Goal: Register for event/course

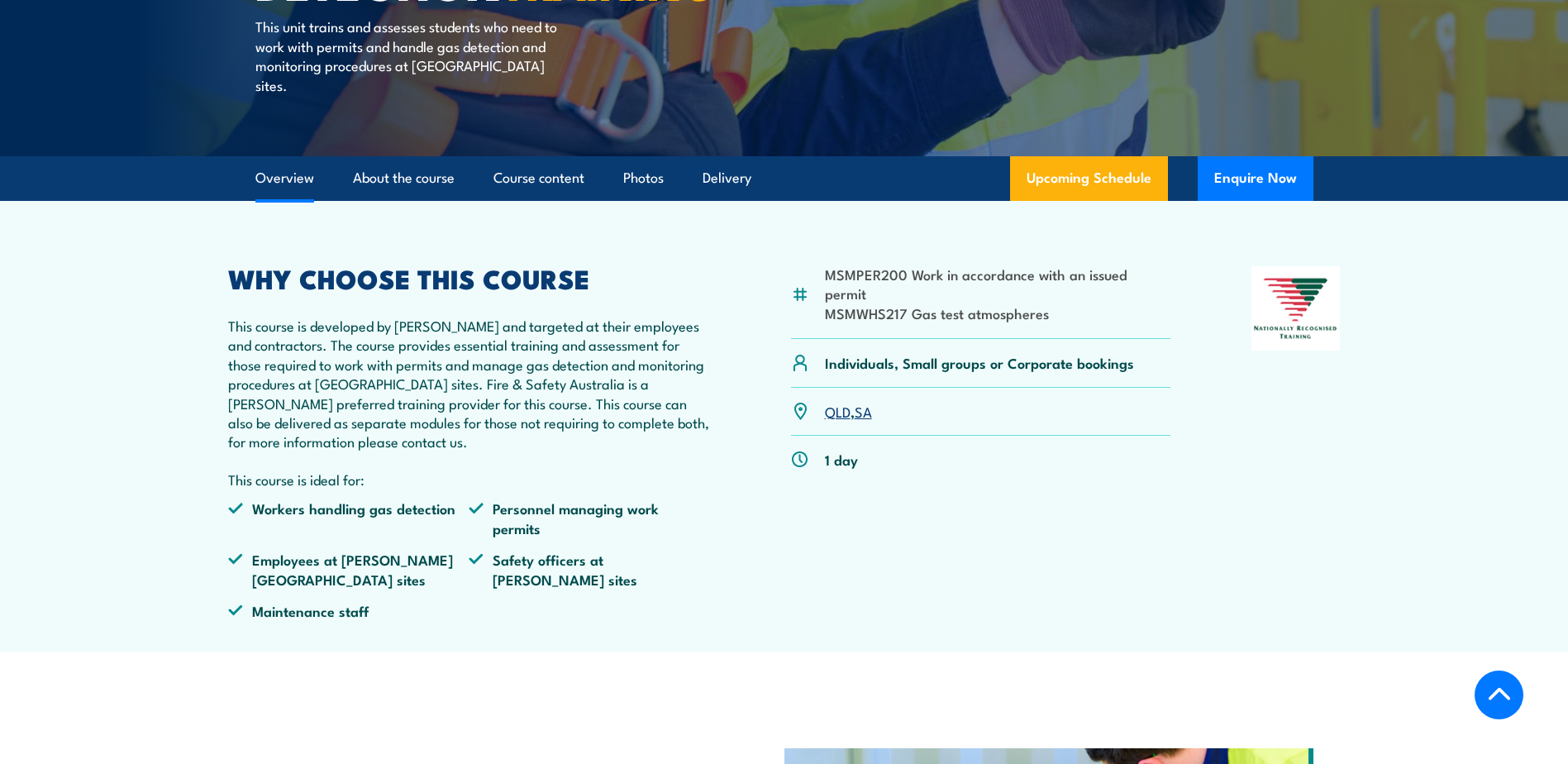
scroll to position [414, 0]
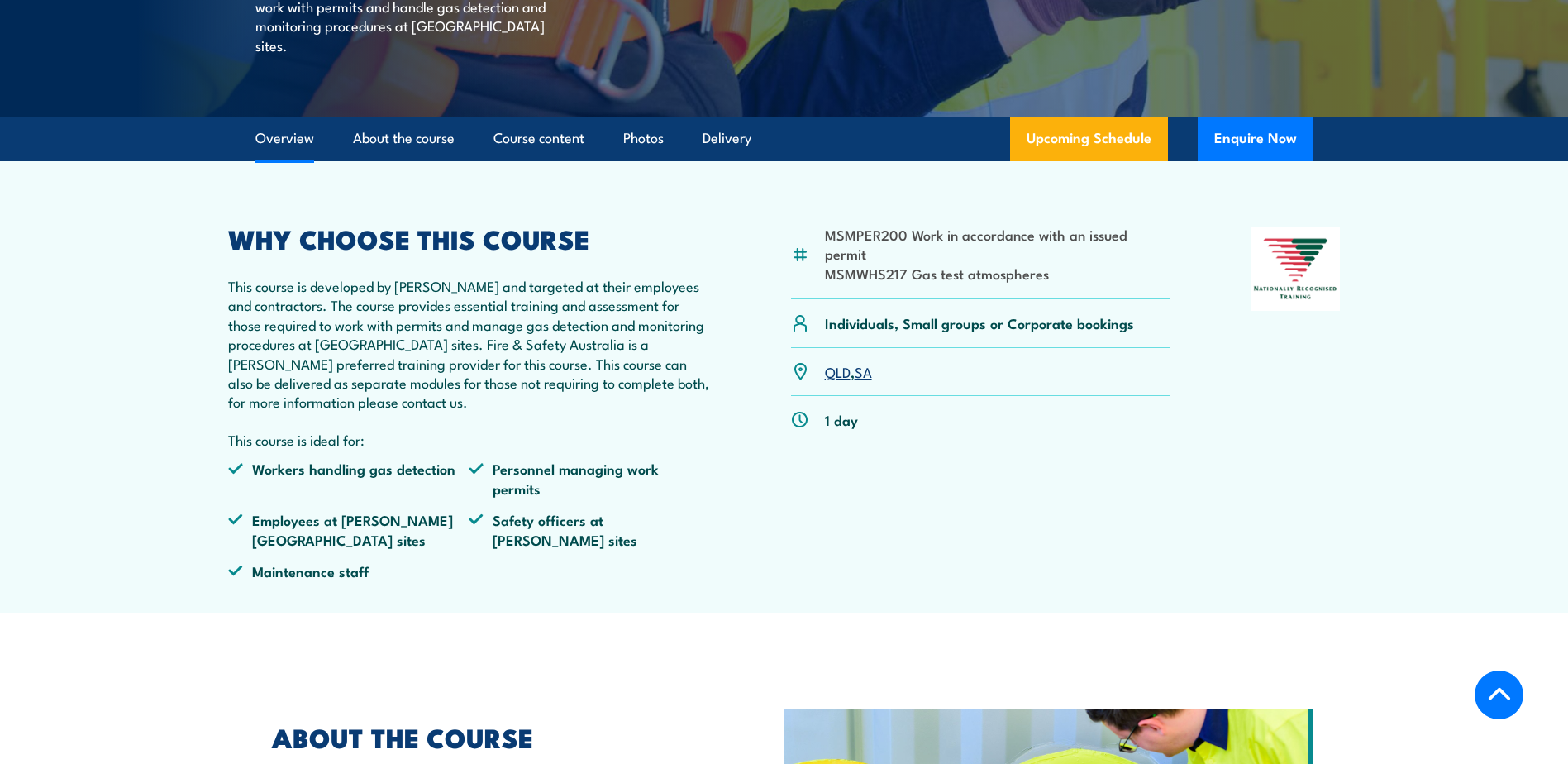
click at [865, 373] on link "SA" at bounding box center [864, 371] width 17 height 20
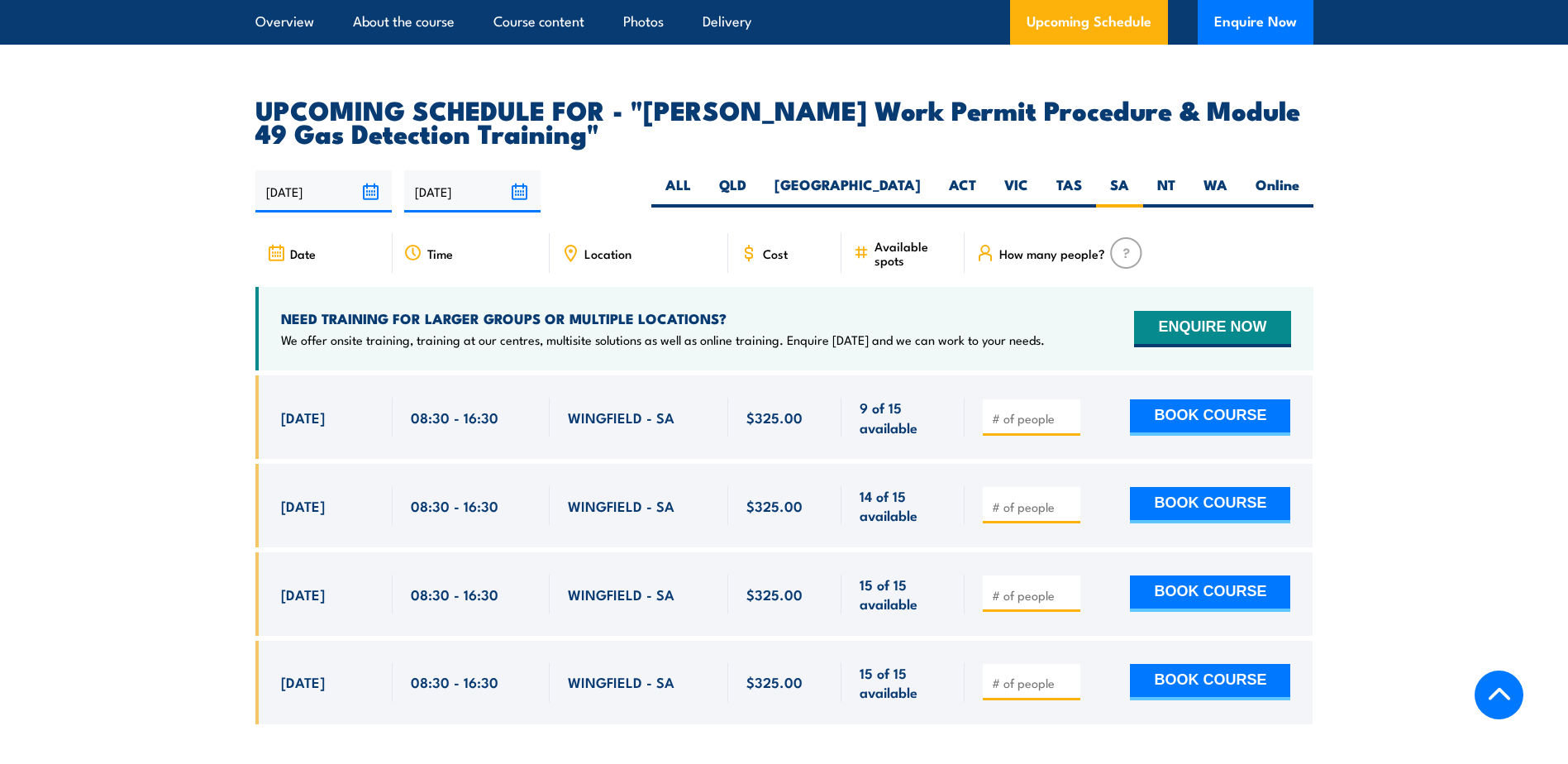
scroll to position [2648, 0]
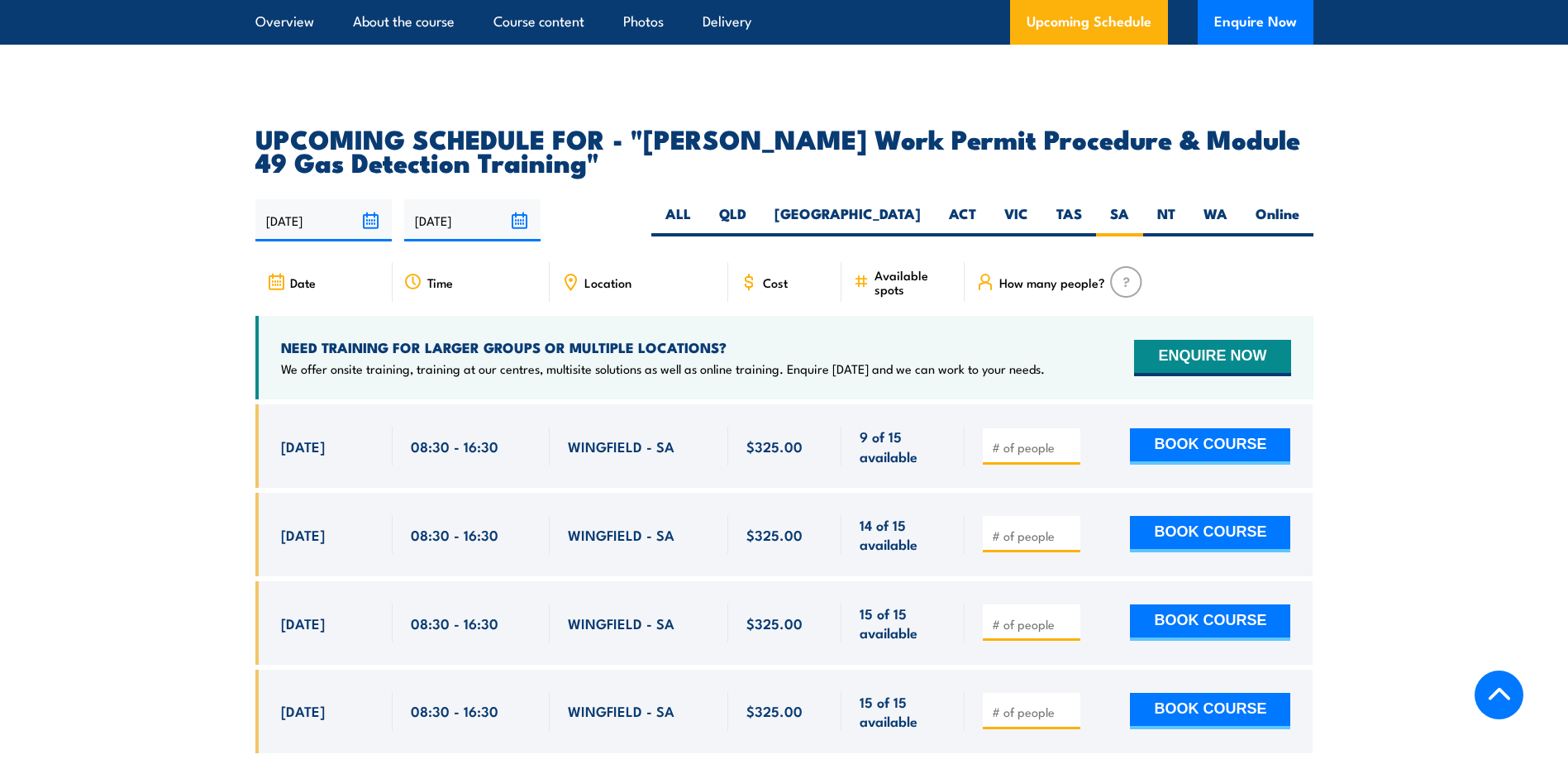
click at [992, 334] on div "NEED TRAINING FOR LARGER GROUPS OR MULTIPLE LOCATIONS? We offer onsite training…" at bounding box center [784, 357] width 1059 height 84
click at [1050, 321] on div "NEED TRAINING FOR LARGER GROUPS OR MULTIPLE LOCATIONS? We offer onsite training…" at bounding box center [784, 357] width 1059 height 84
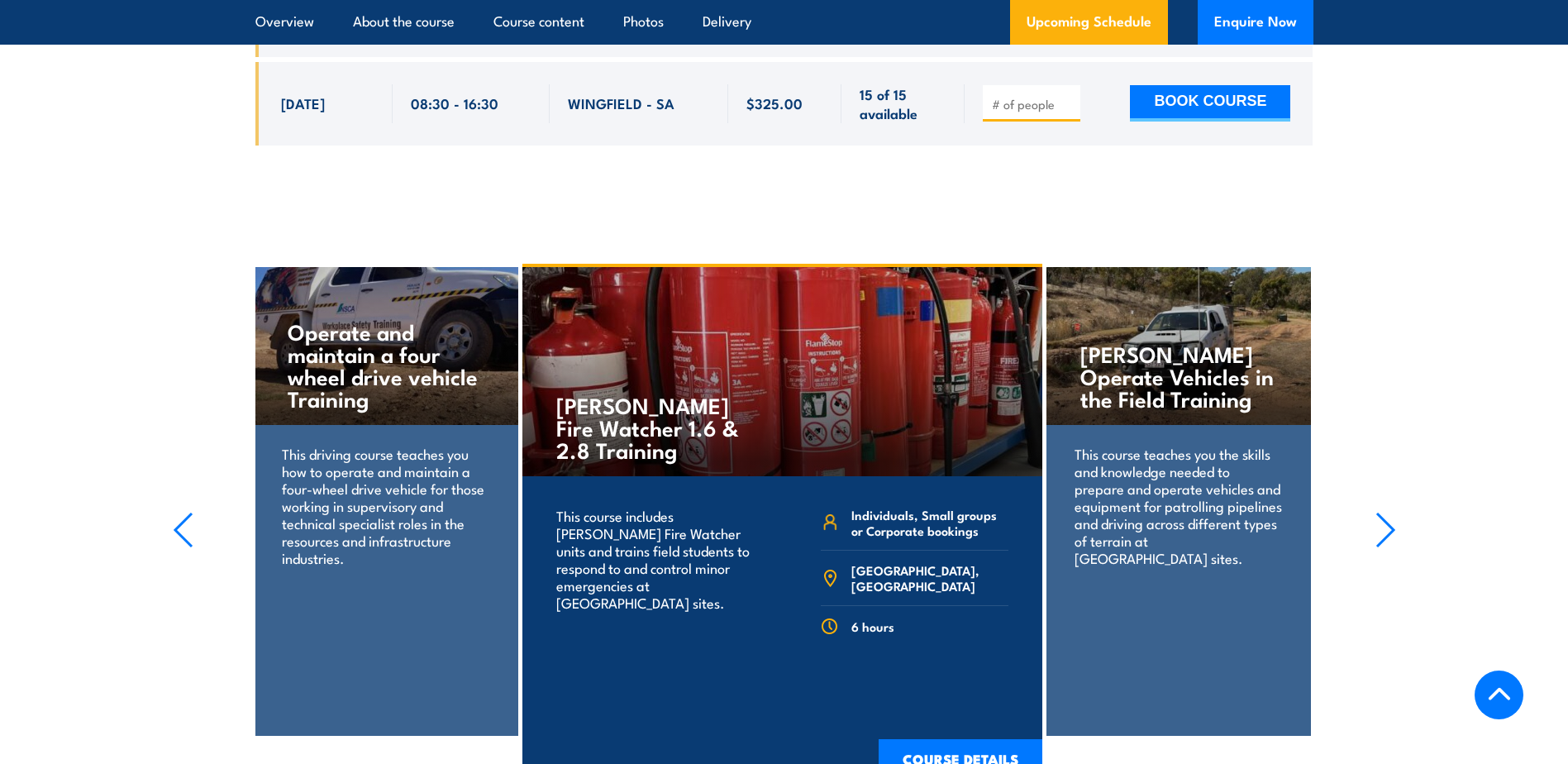
scroll to position [3227, 0]
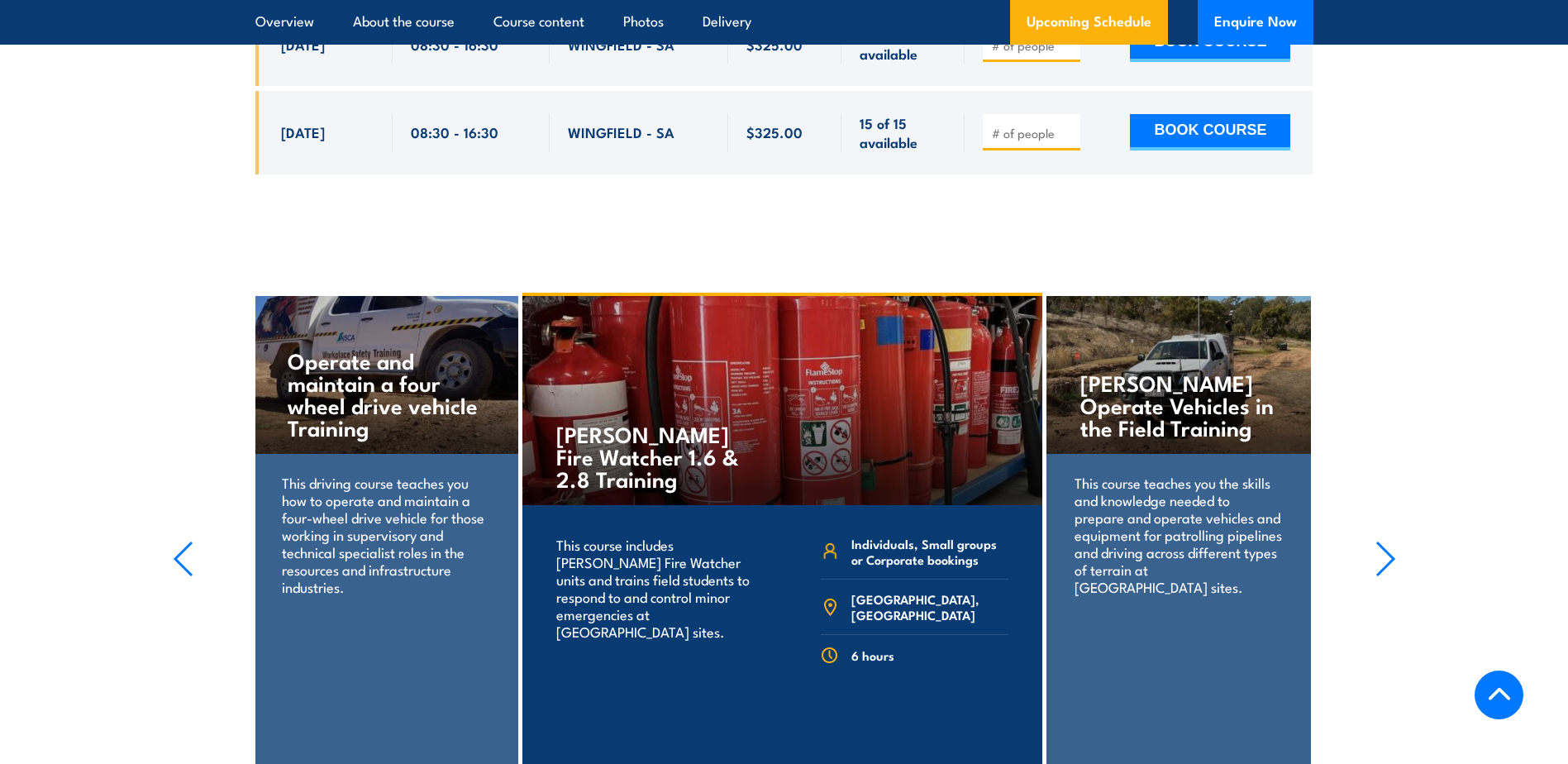
click at [1396, 520] on section "Santos Operate Vehicles in the Field Training This course teaches you the skill…" at bounding box center [784, 552] width 1568 height 518
click at [1391, 541] on icon "button" at bounding box center [1386, 559] width 21 height 36
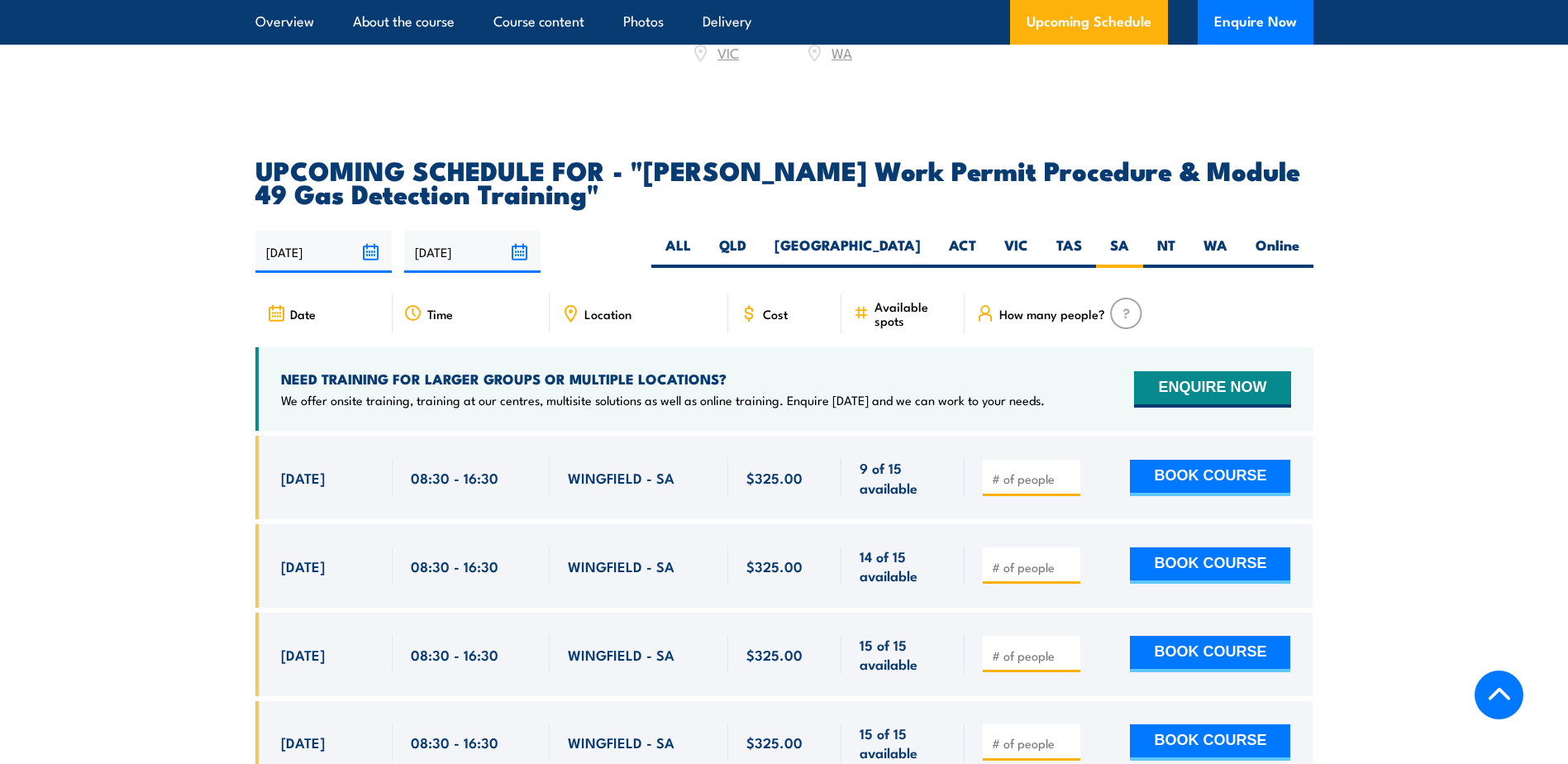
scroll to position [2731, 0]
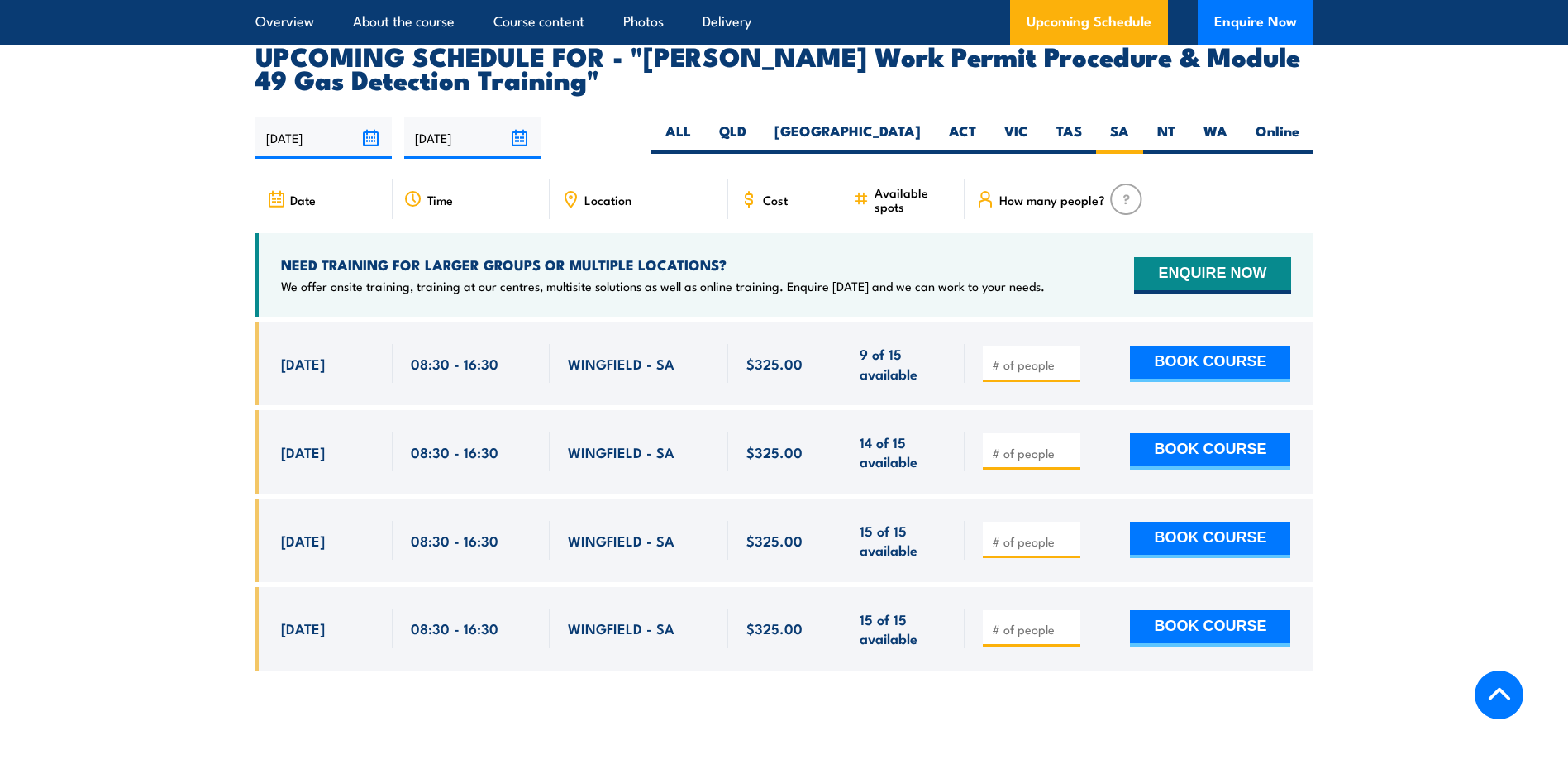
click at [377, 116] on input "18/09/2025" at bounding box center [323, 137] width 136 height 42
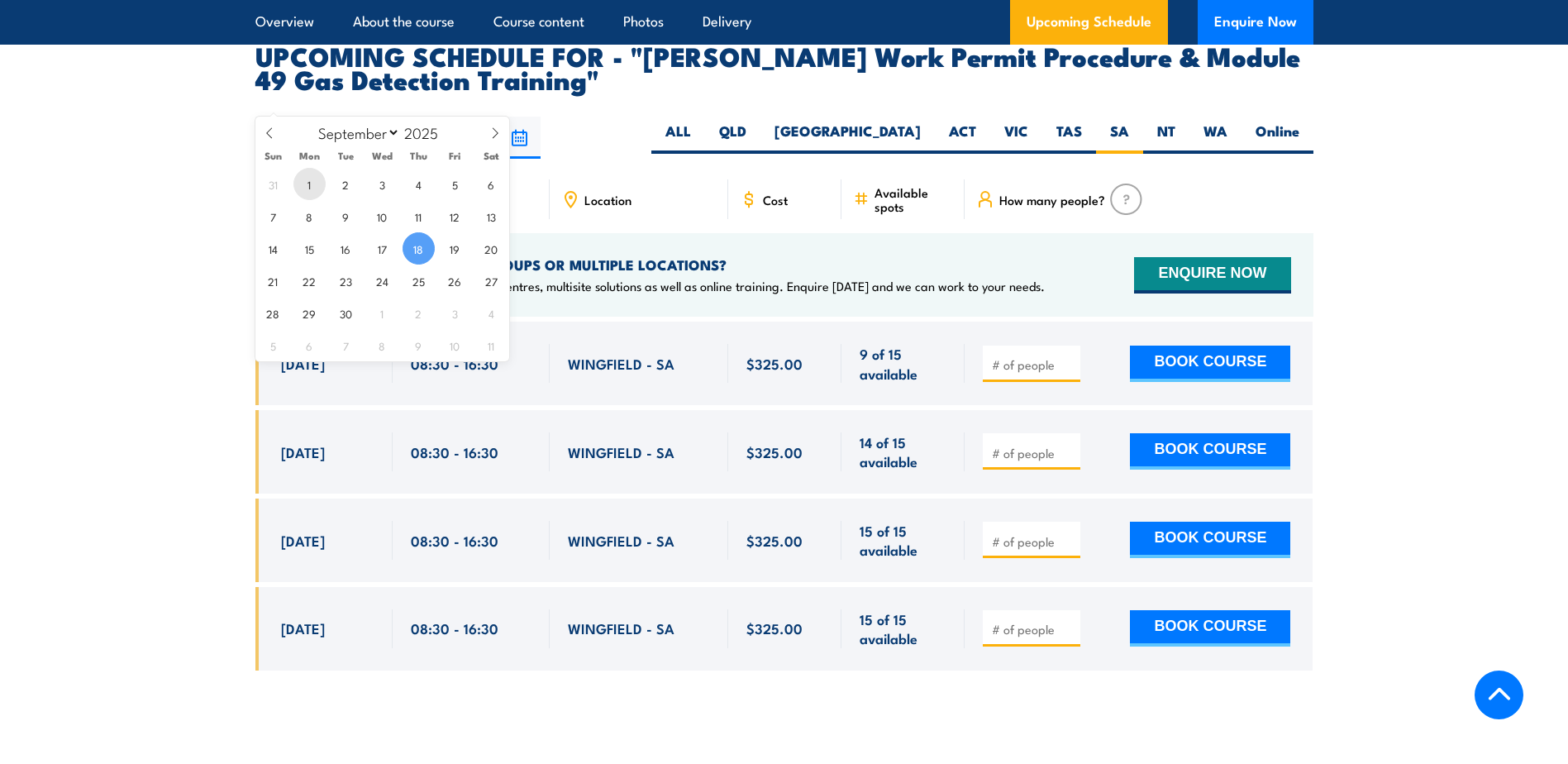
click at [309, 186] on span "1" at bounding box center [309, 184] width 32 height 32
type input "01/09/2025"
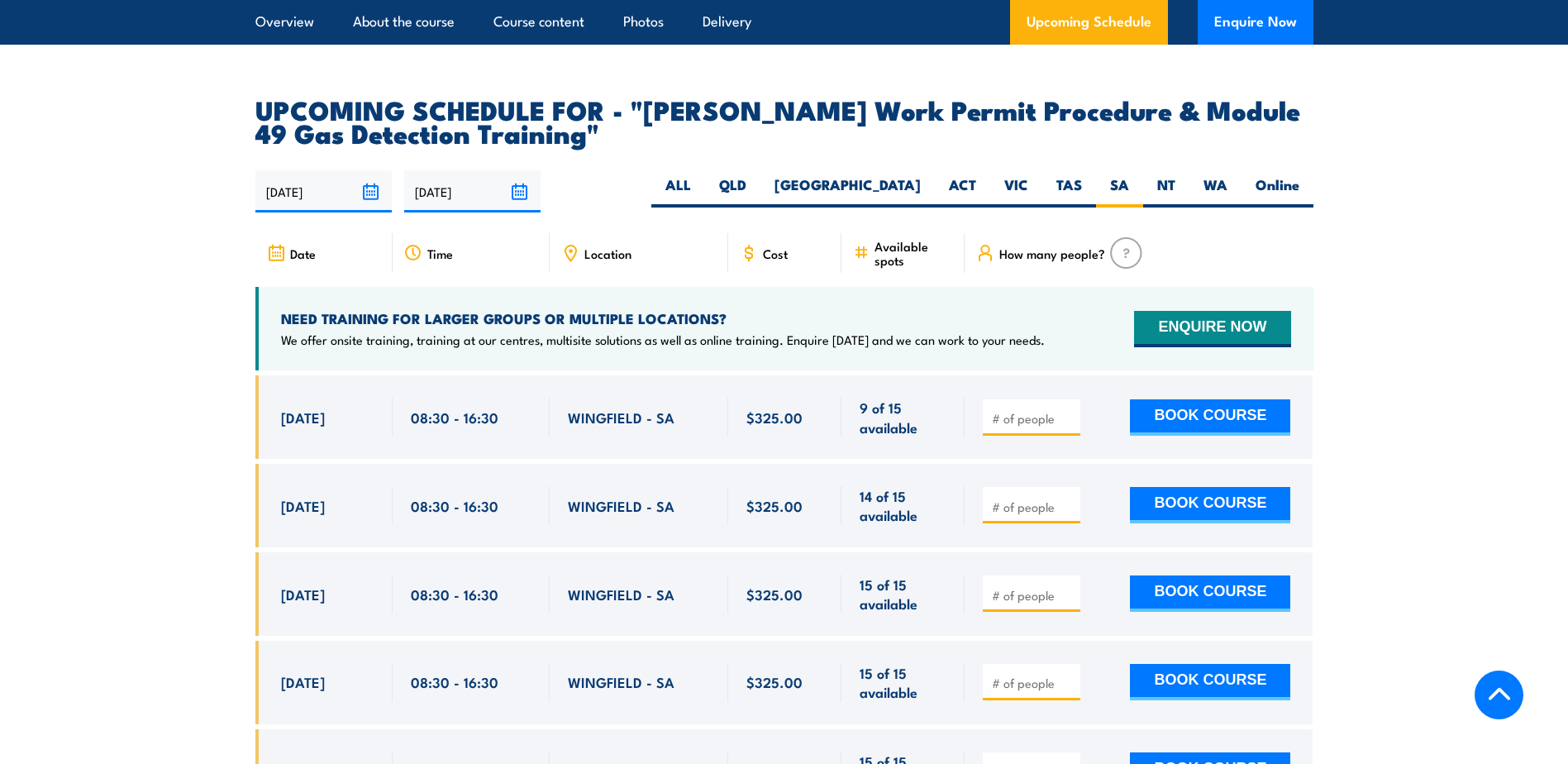
scroll to position [2648, 0]
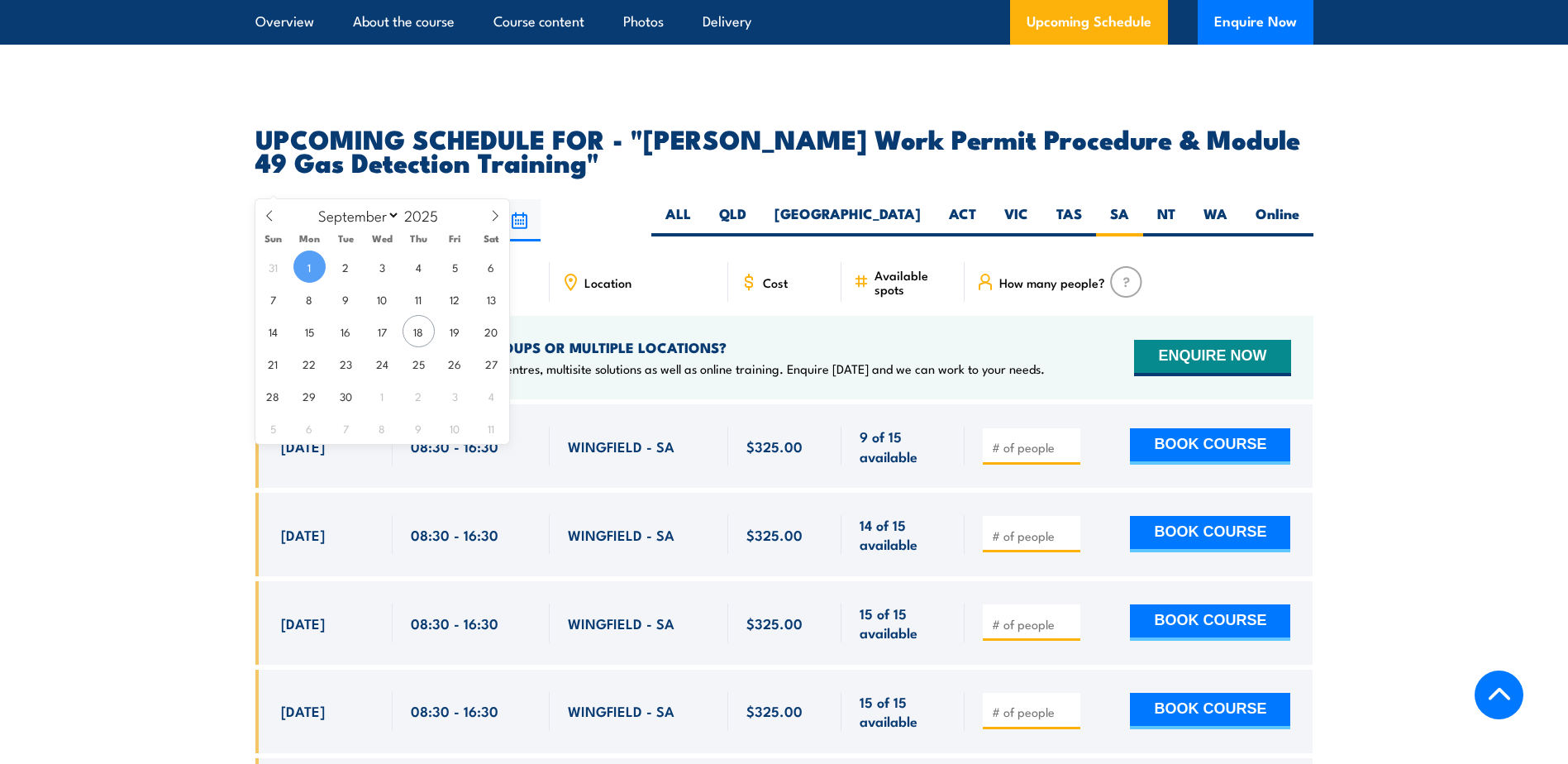
click at [368, 199] on input "01/09/2025" at bounding box center [323, 220] width 136 height 42
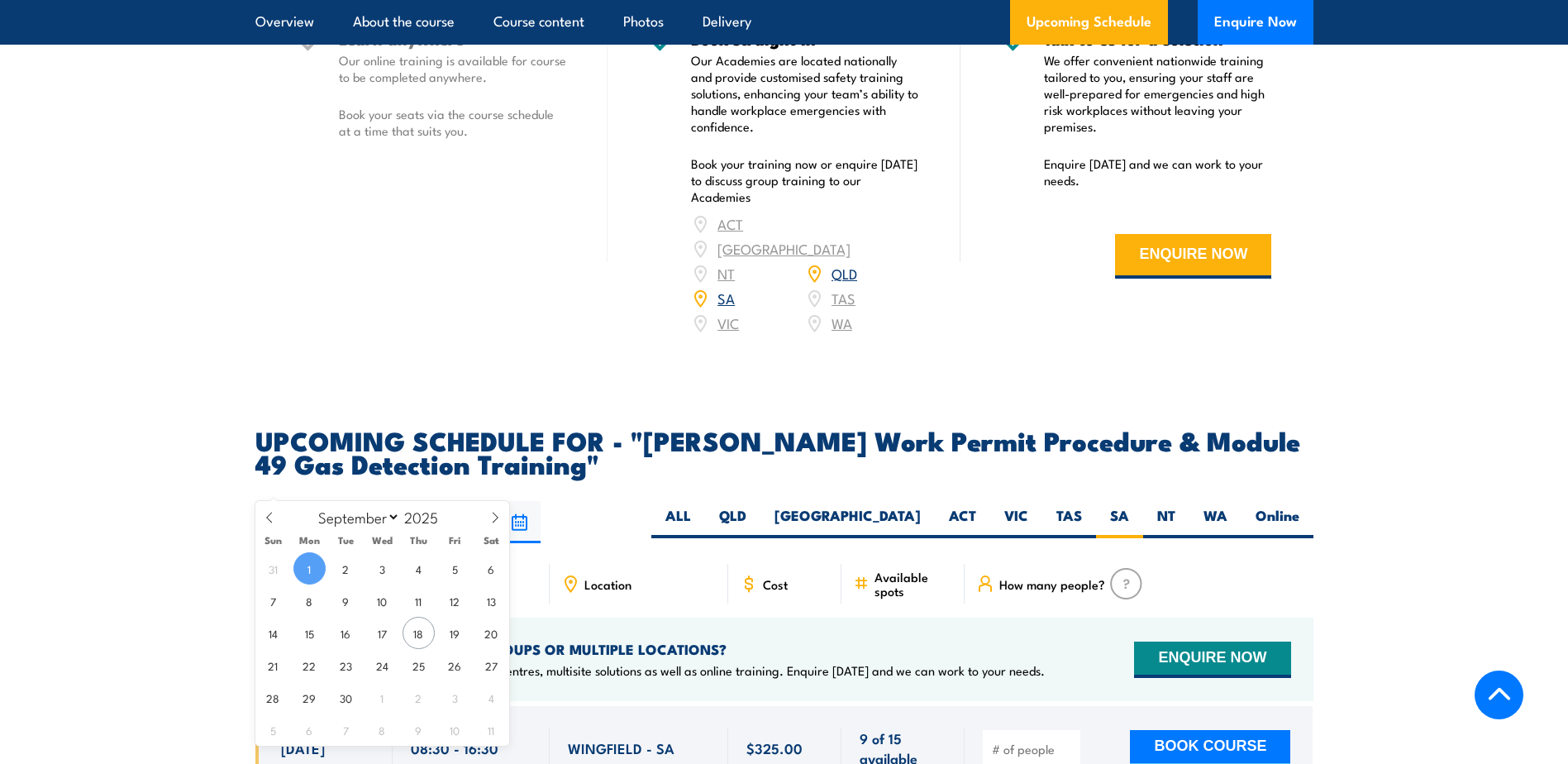
scroll to position [2234, 0]
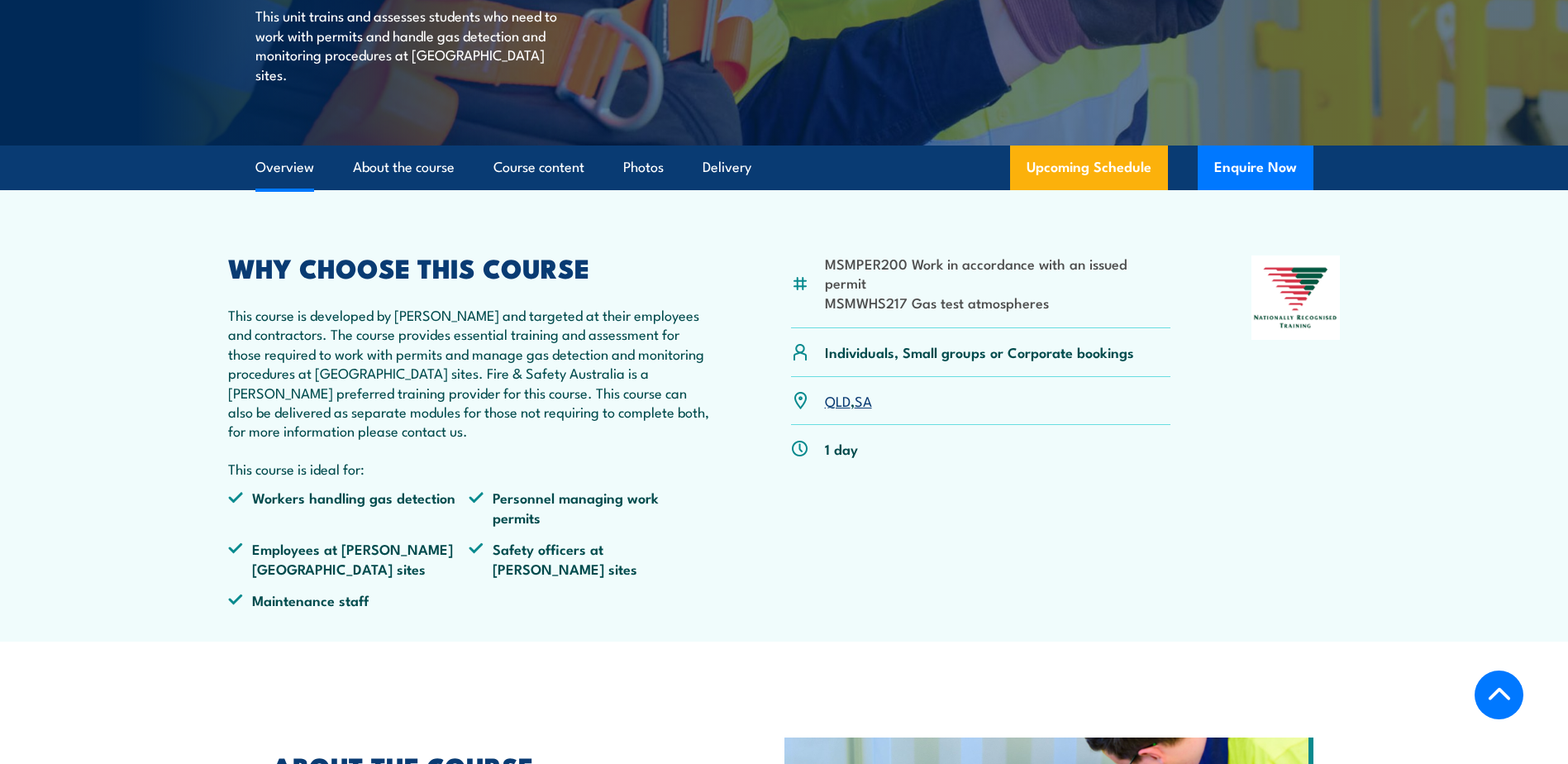
scroll to position [414, 0]
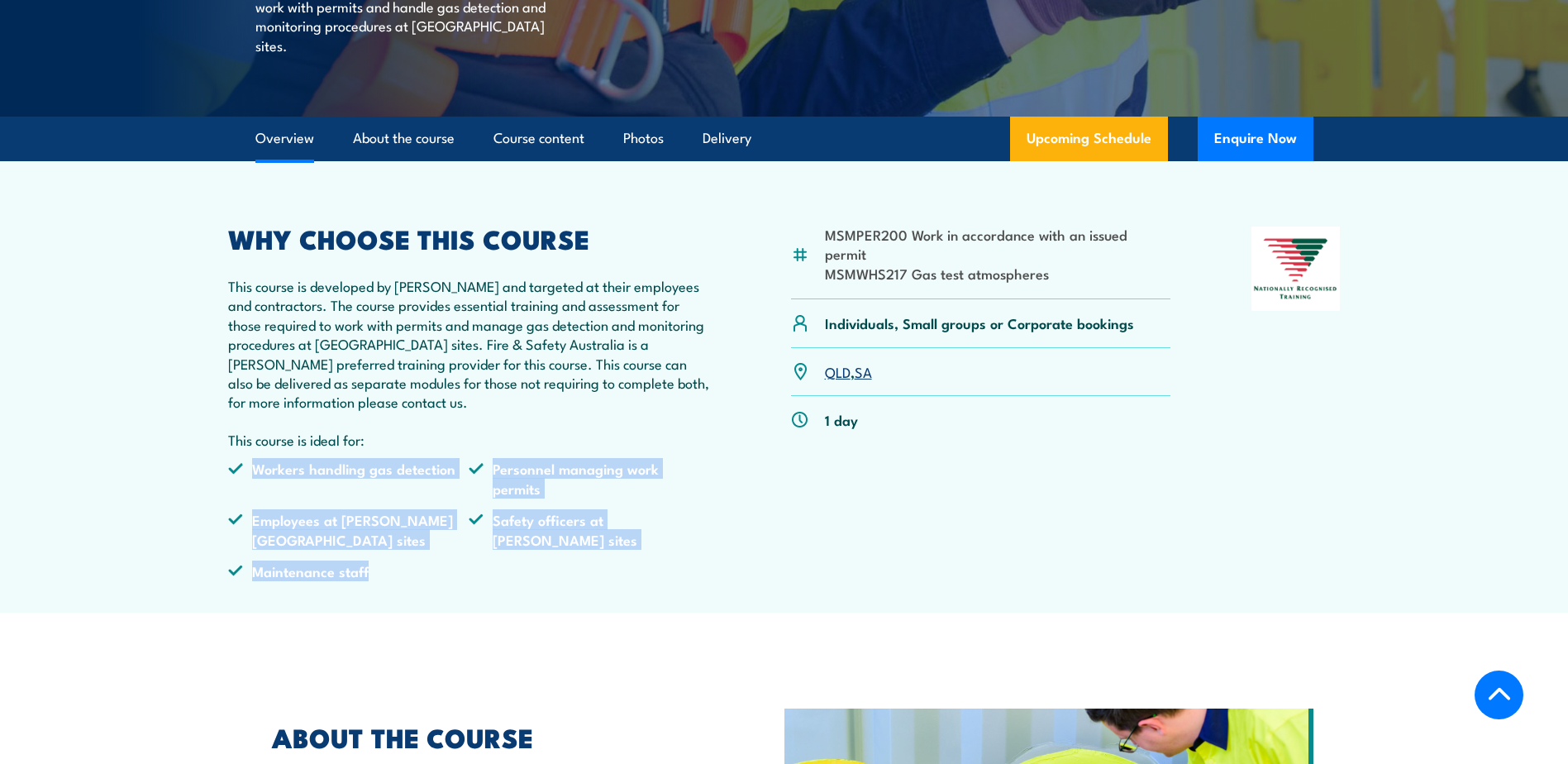
drag, startPoint x: 377, startPoint y: 554, endPoint x: 225, endPoint y: 473, distance: 172.2
click at [225, 473] on article "MSMPER200 Work in accordance with an issued permit MSMWHS217 Gas test atmospher…" at bounding box center [784, 387] width 1158 height 452
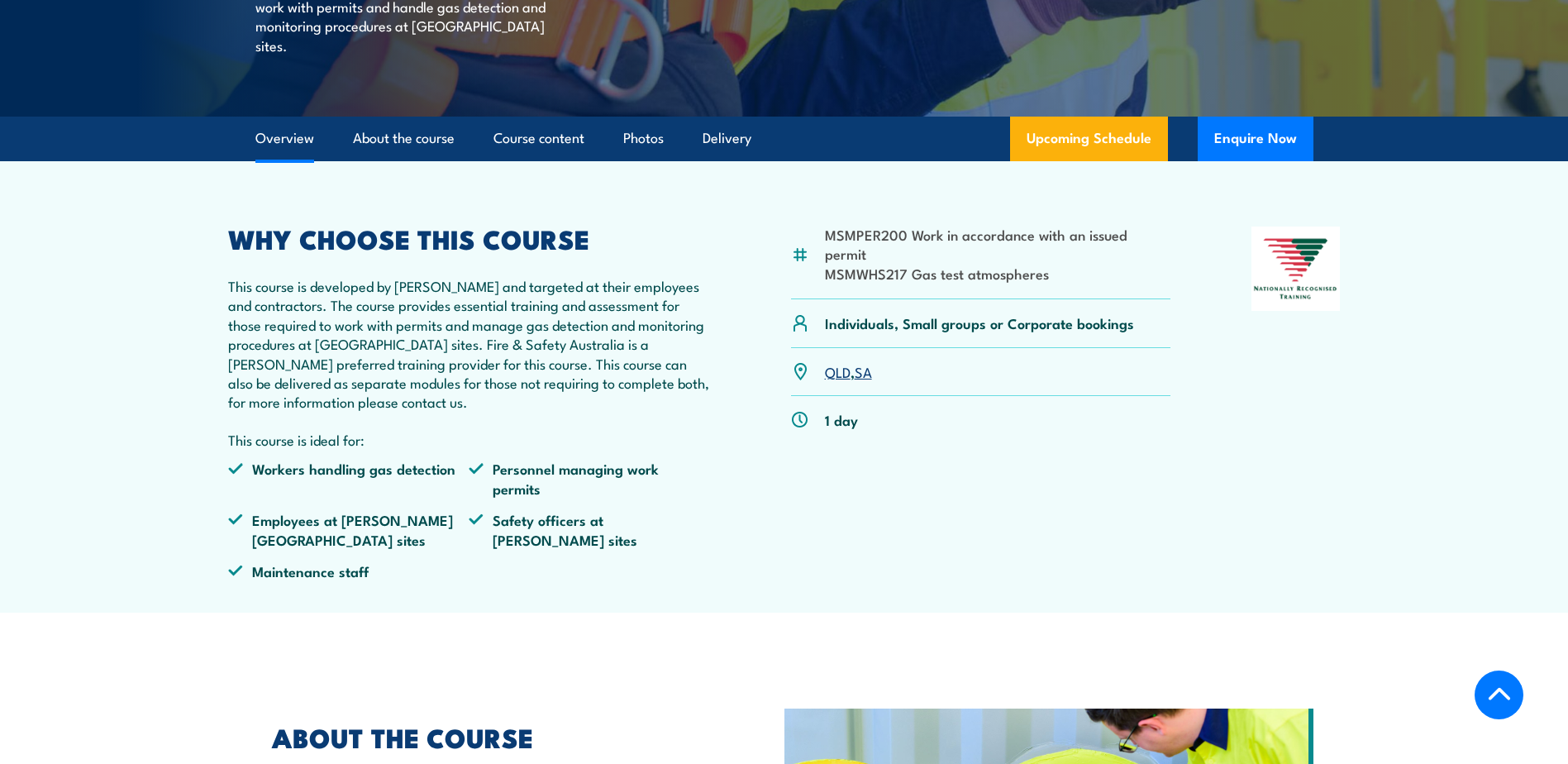
drag, startPoint x: 225, startPoint y: 473, endPoint x: 528, endPoint y: 407, distance: 310.1
click at [532, 405] on p "This course is developed by [PERSON_NAME] and targeted at their employees and c…" at bounding box center [470, 343] width 483 height 135
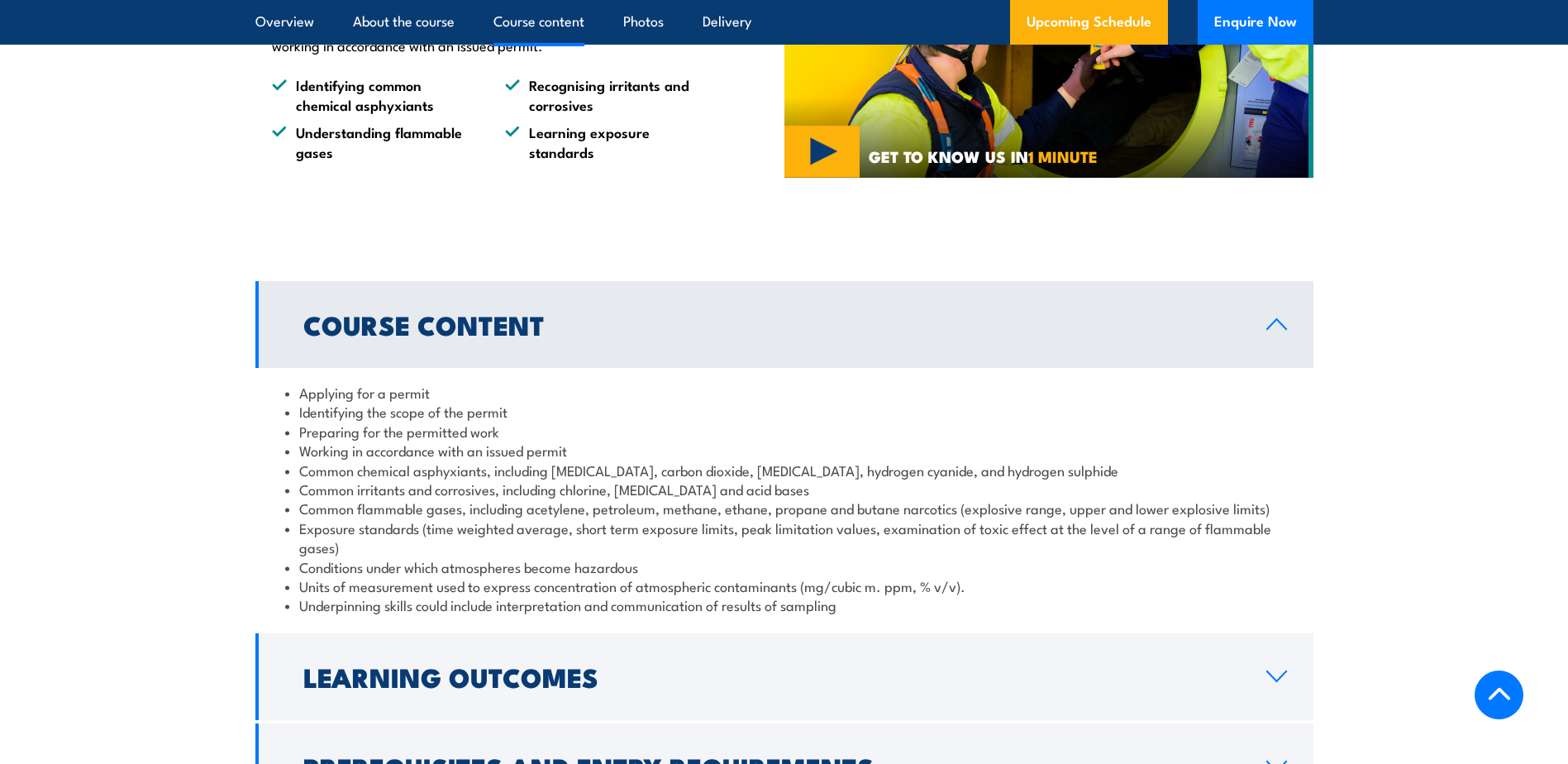
scroll to position [1406, 0]
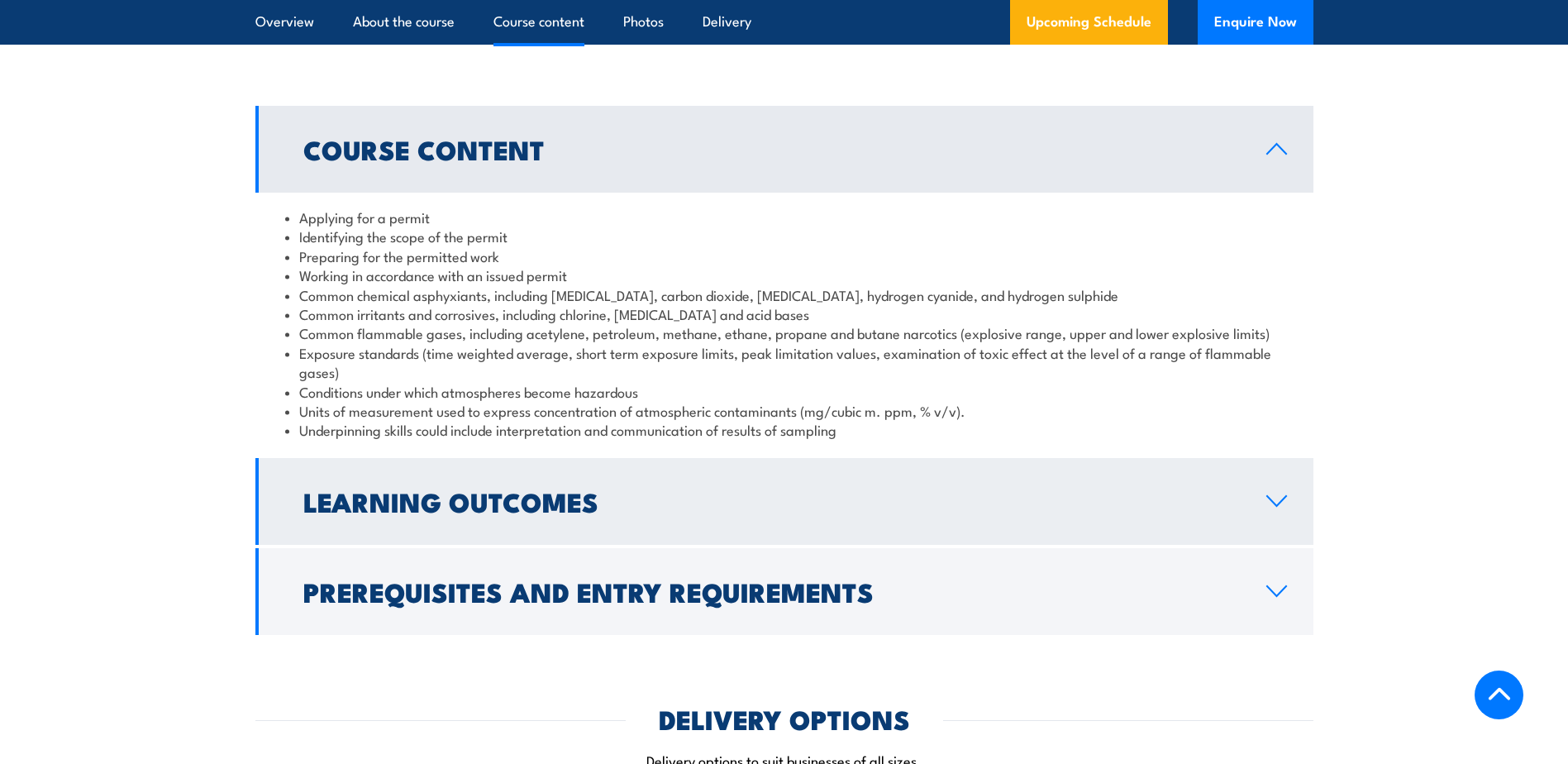
click at [1255, 479] on link "Learning Outcomes" at bounding box center [784, 501] width 1059 height 87
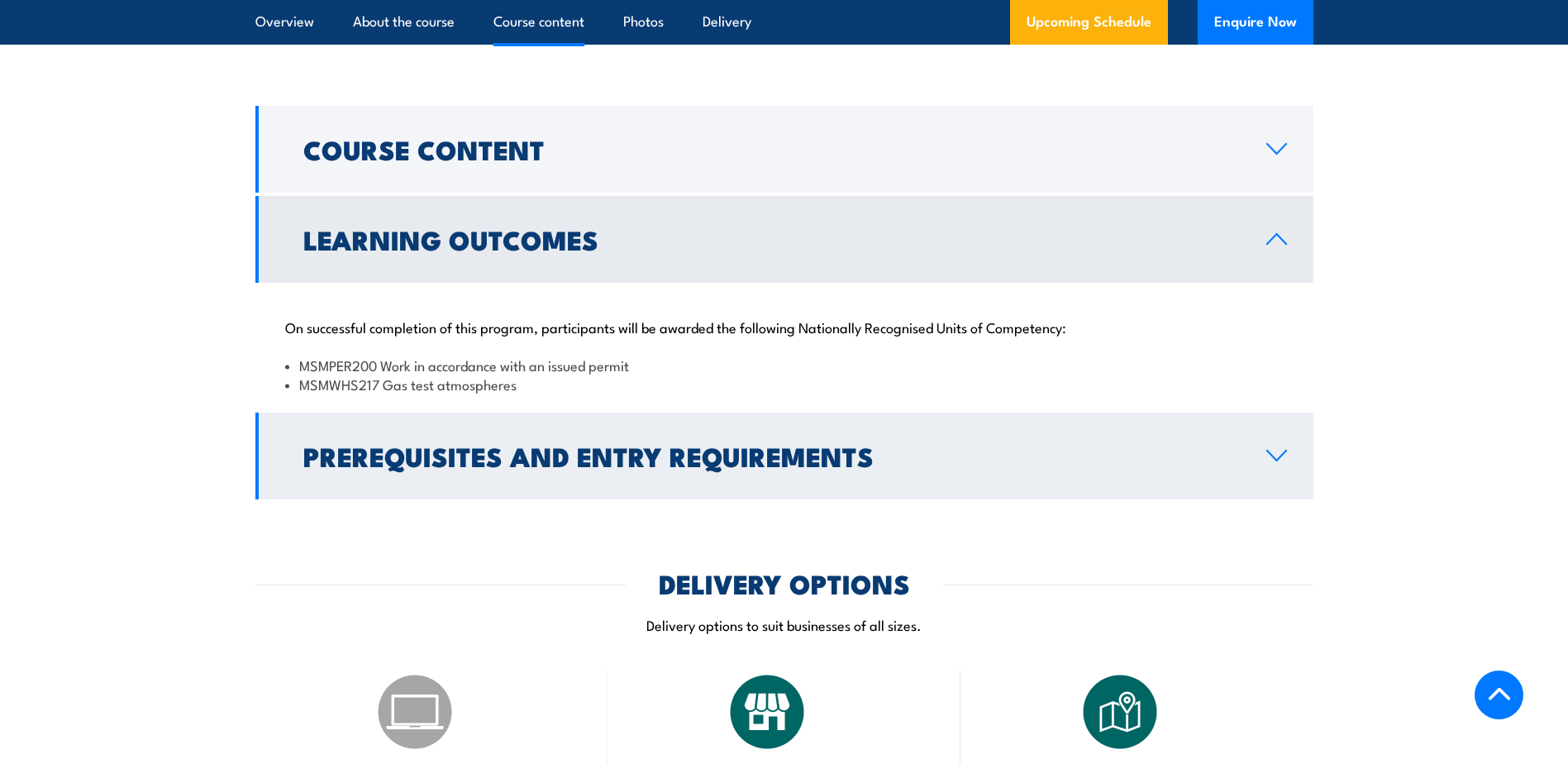
click at [1264, 454] on link "Prerequisites and Entry Requirements" at bounding box center [784, 456] width 1059 height 87
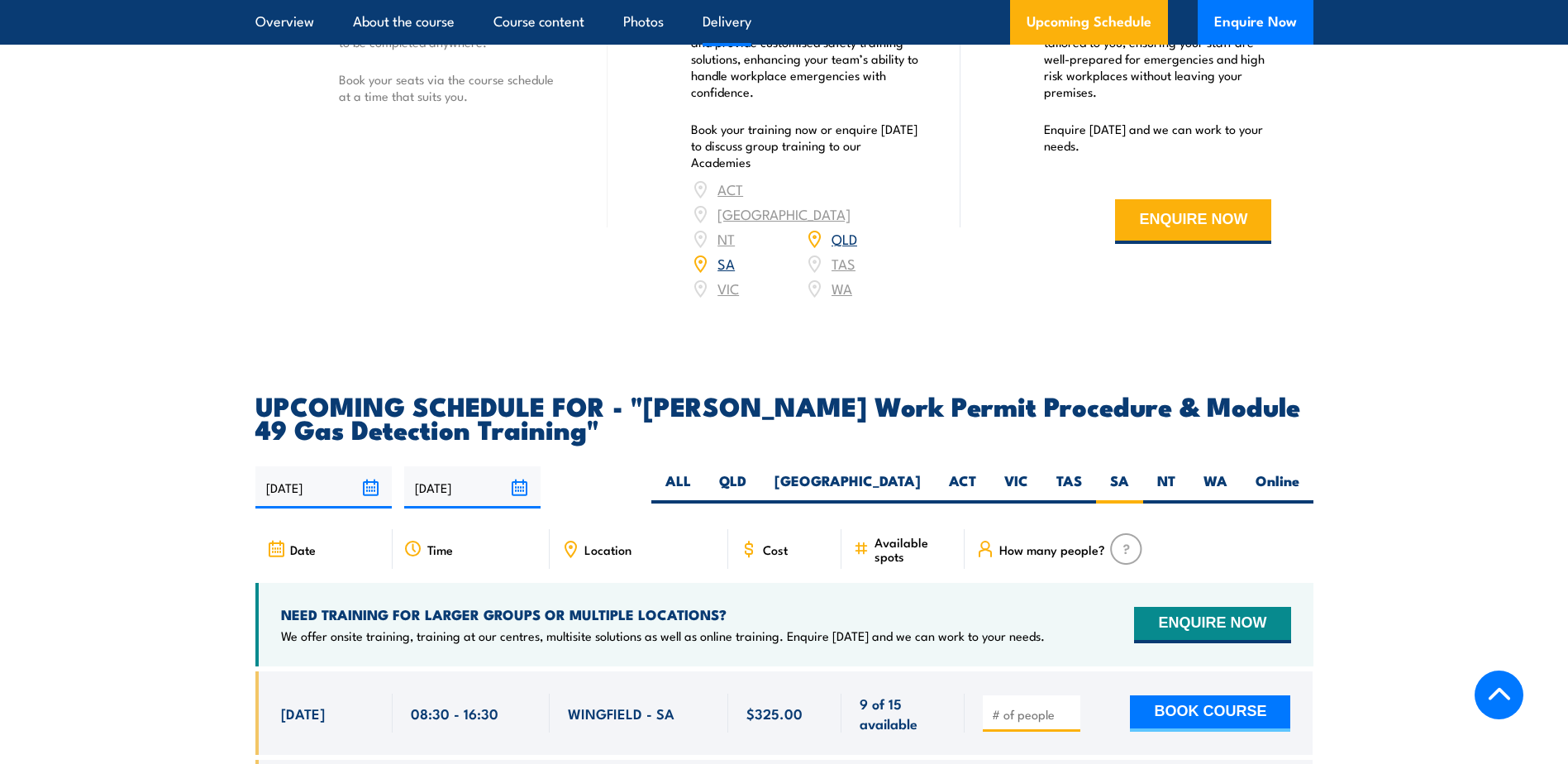
scroll to position [2646, 0]
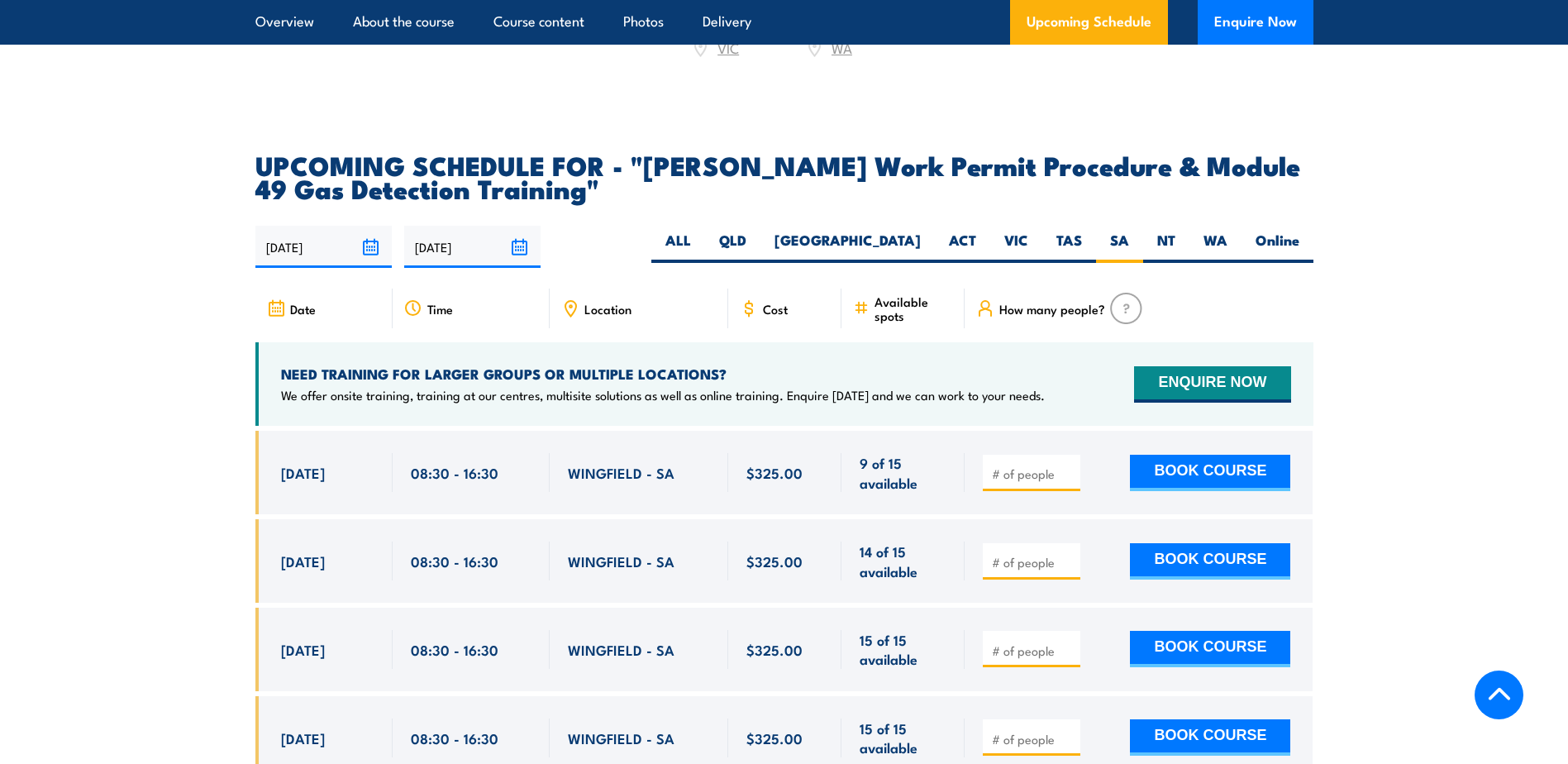
click at [369, 226] on input "01/09/2025" at bounding box center [323, 247] width 136 height 42
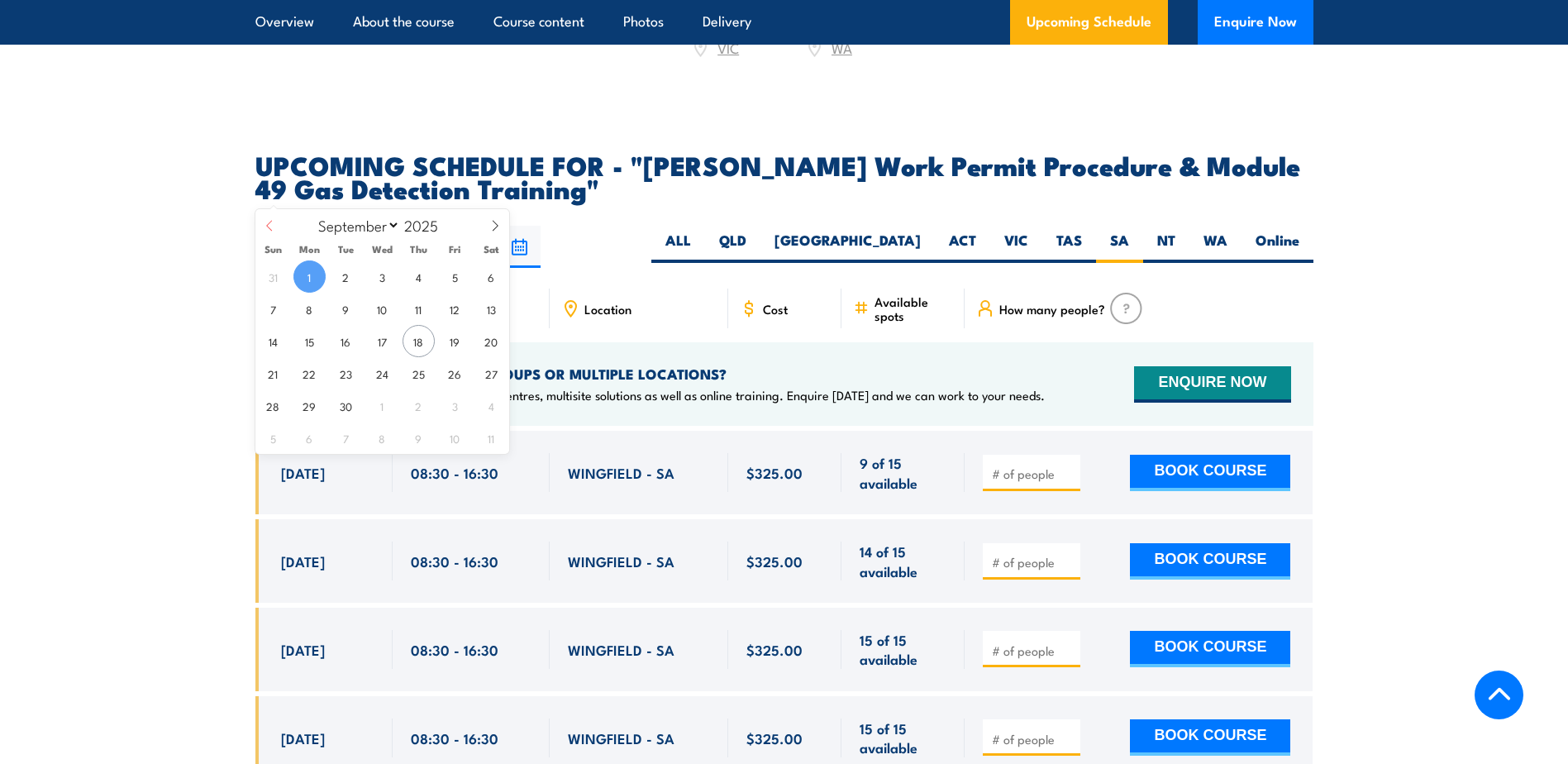
click at [272, 217] on span at bounding box center [269, 232] width 28 height 45
select select "7"
click at [459, 281] on span "1" at bounding box center [454, 276] width 32 height 32
type input "01/08/2025"
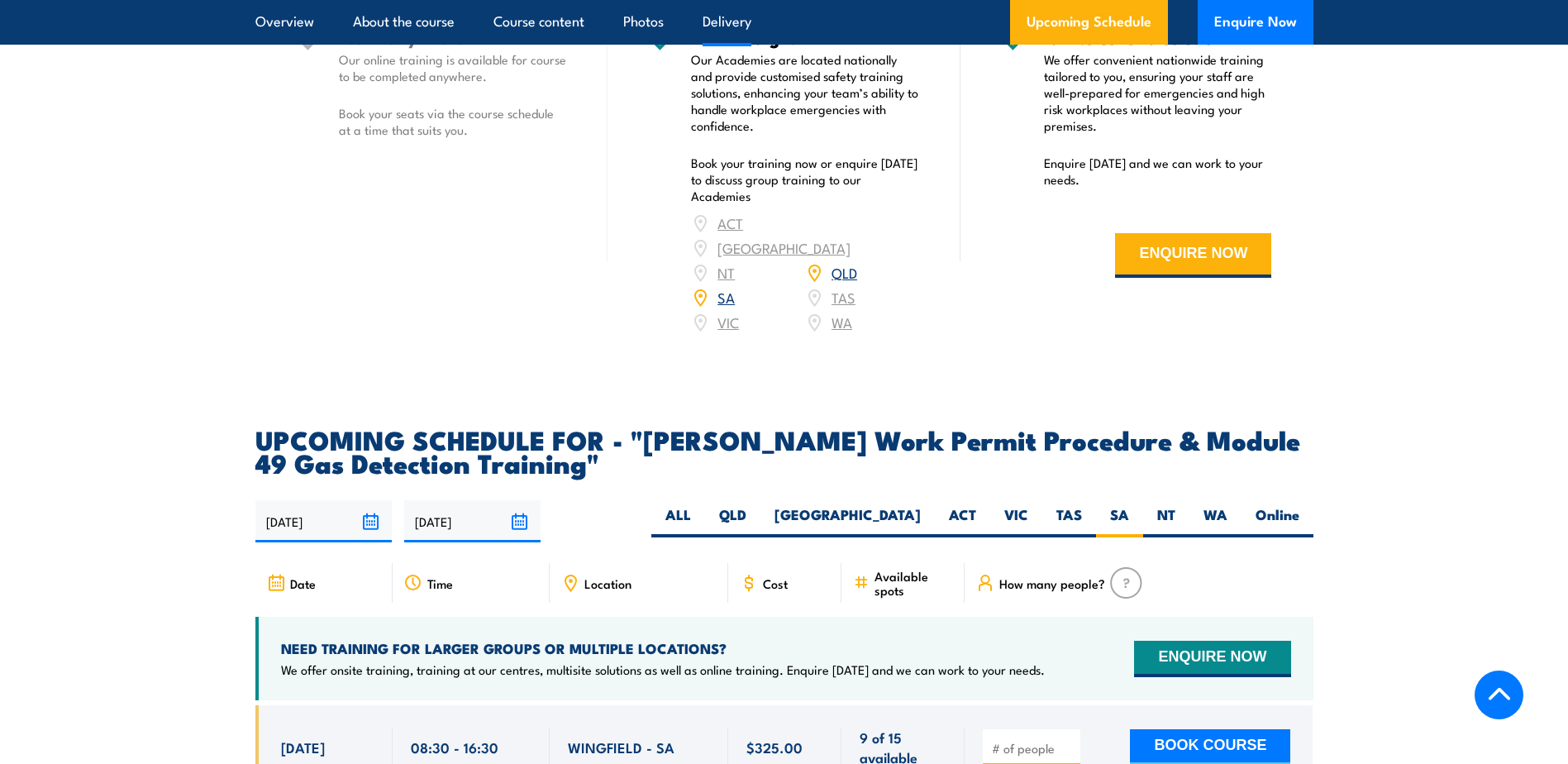
scroll to position [2317, 0]
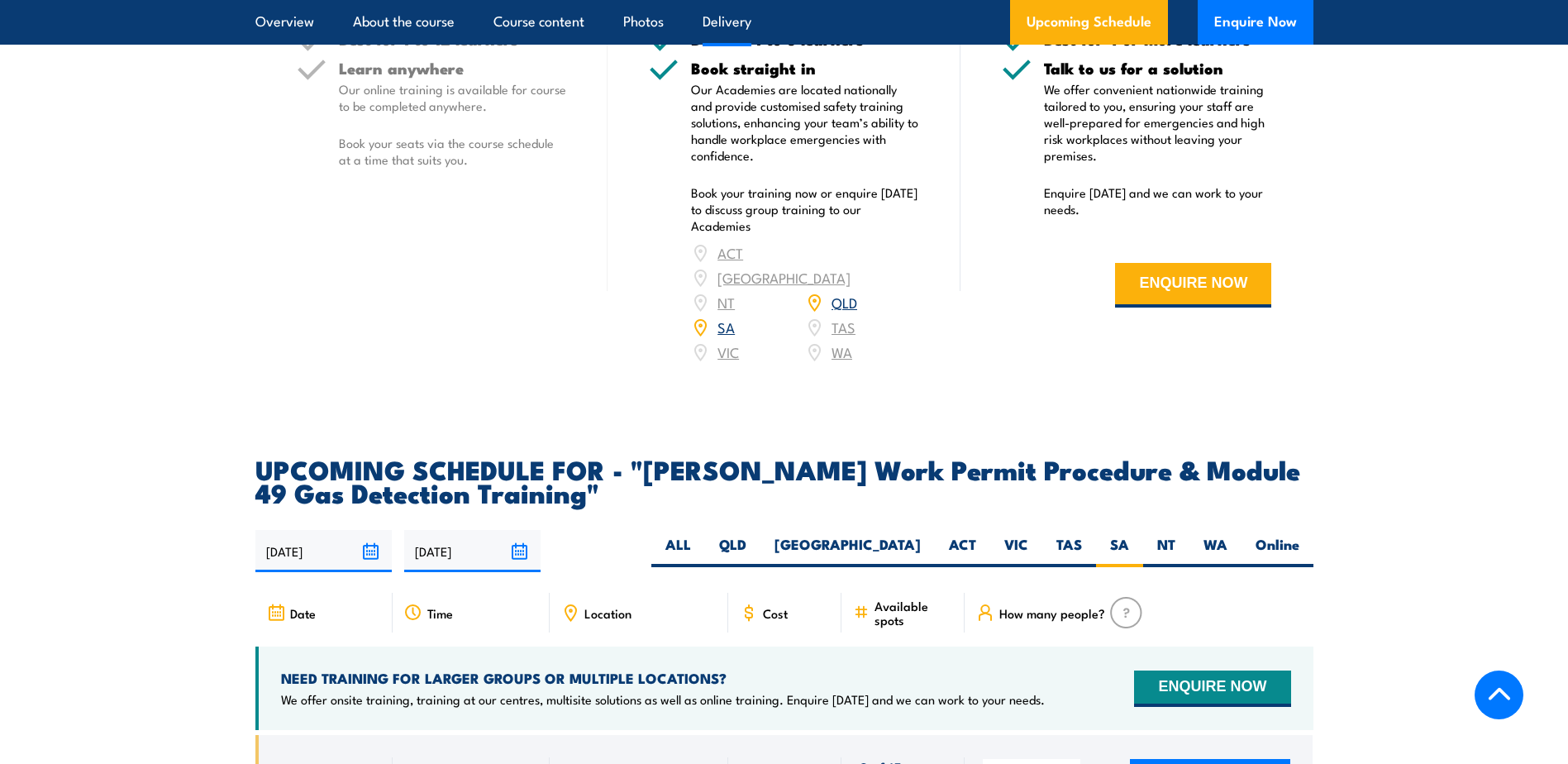
click at [752, 669] on h4 "NEED TRAINING FOR LARGER GROUPS OR MULTIPLE LOCATIONS?" at bounding box center [663, 678] width 764 height 18
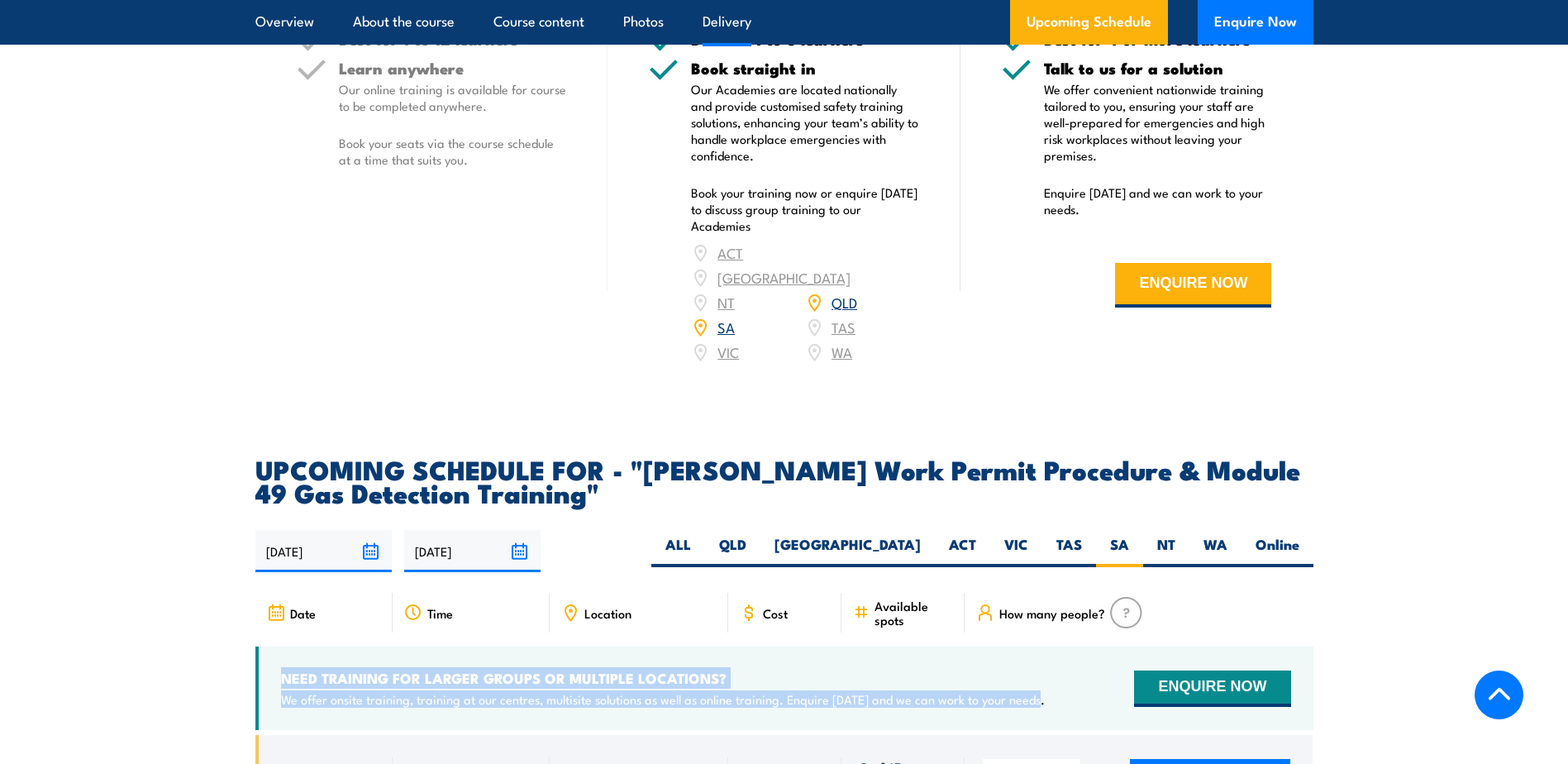
drag, startPoint x: 950, startPoint y: 654, endPoint x: 278, endPoint y: 636, distance: 672.2
click at [278, 647] on div "NEED TRAINING FOR LARGER GROUPS OR MULTIPLE LOCATIONS? We offer onsite training…" at bounding box center [784, 688] width 1059 height 84
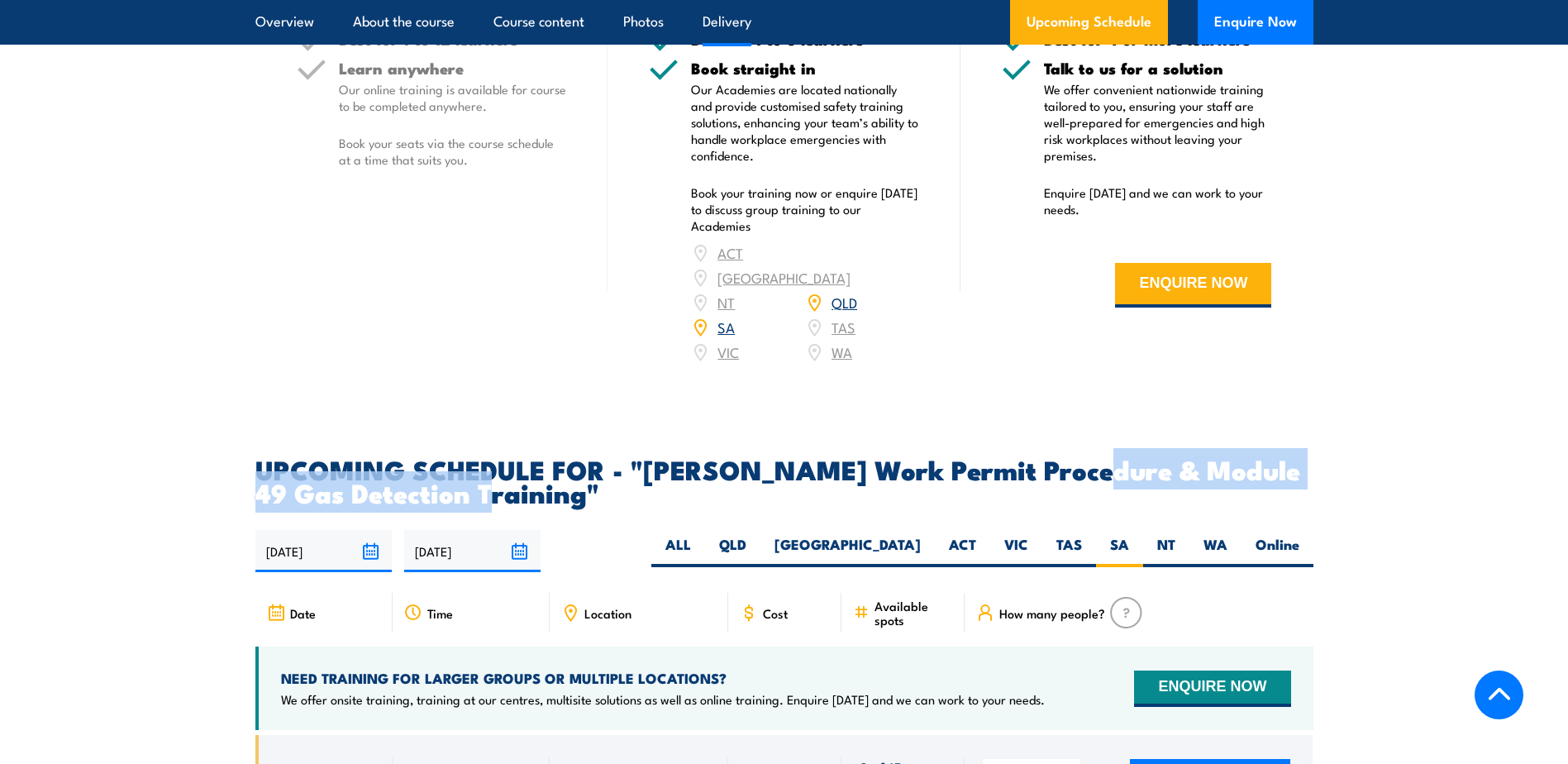
drag, startPoint x: 488, startPoint y: 453, endPoint x: 1078, endPoint y: 423, distance: 590.8
click at [1078, 457] on h2 "UPCOMING SCHEDULE FOR - "[PERSON_NAME] Work Permit Procedure & Module 49 Gas De…" at bounding box center [784, 480] width 1059 height 47
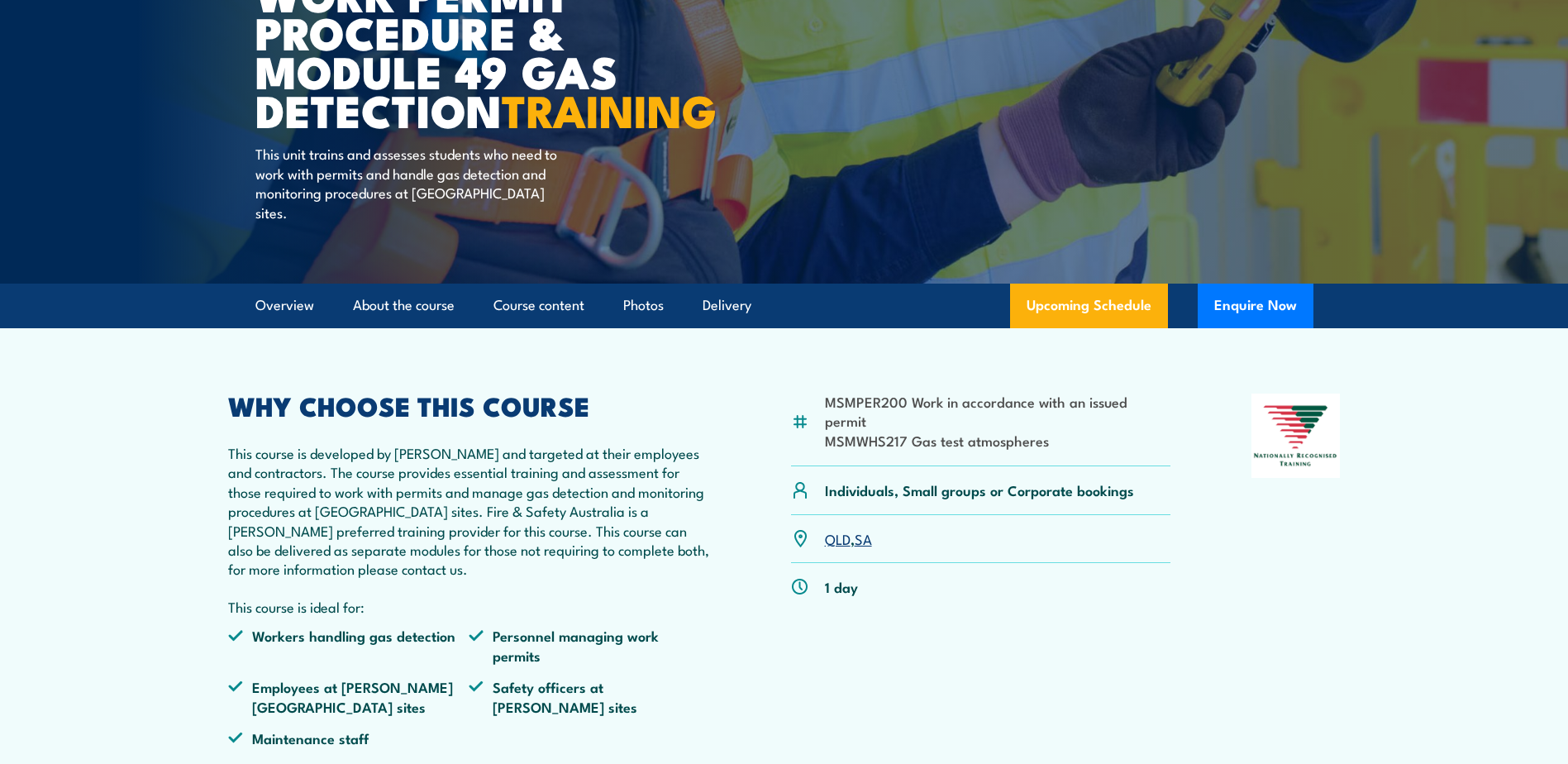
scroll to position [0, 0]
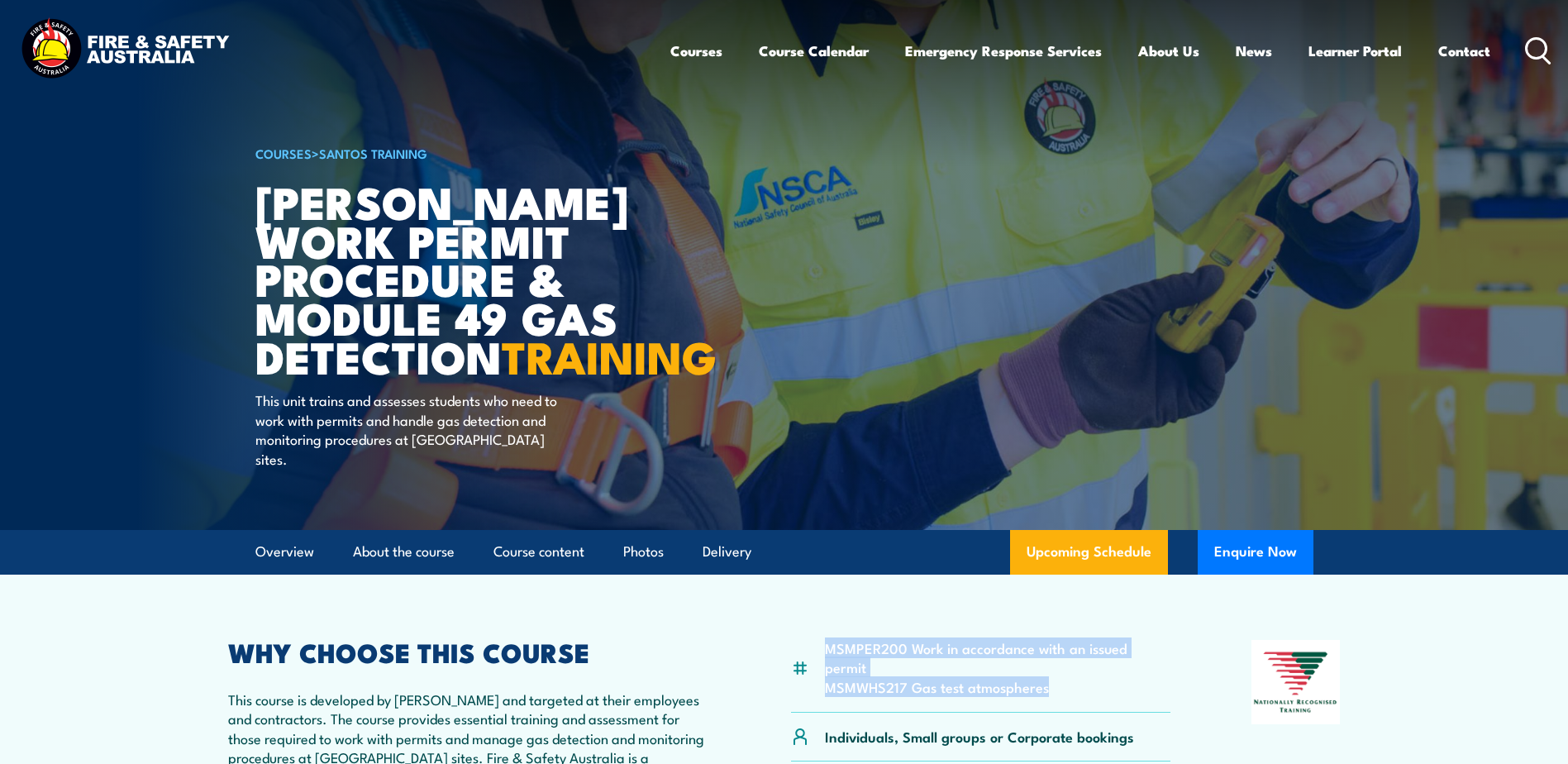
drag, startPoint x: 1044, startPoint y: 691, endPoint x: 826, endPoint y: 671, distance: 218.9
click at [826, 671] on ul "MSMPER200 Work in accordance with an issued permit MSMWHS217 Gas test atmospher…" at bounding box center [998, 667] width 347 height 58
click at [622, 663] on h2 "WHY CHOOSE THIS COURSE" at bounding box center [470, 651] width 483 height 23
drag, startPoint x: 828, startPoint y: 690, endPoint x: 1053, endPoint y: 688, distance: 225.0
click at [1053, 688] on li "MSMWHS217 Gas test atmospheres" at bounding box center [998, 686] width 347 height 19
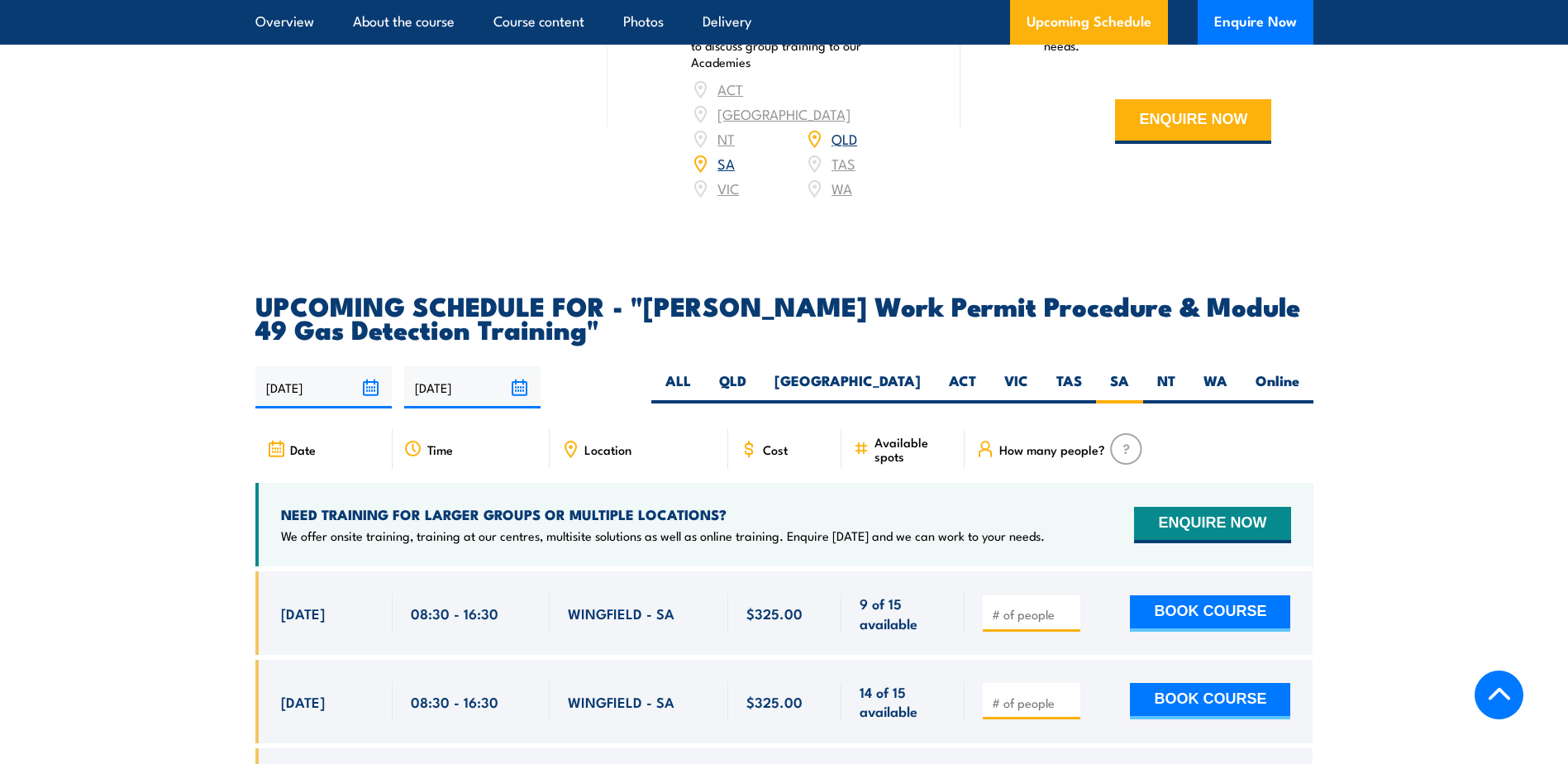
click at [160, 410] on section "UPCOMING SCHEDULE FOR - "Santos Work Permit Procedure & Module 49 Gas Detection…" at bounding box center [784, 751] width 1568 height 917
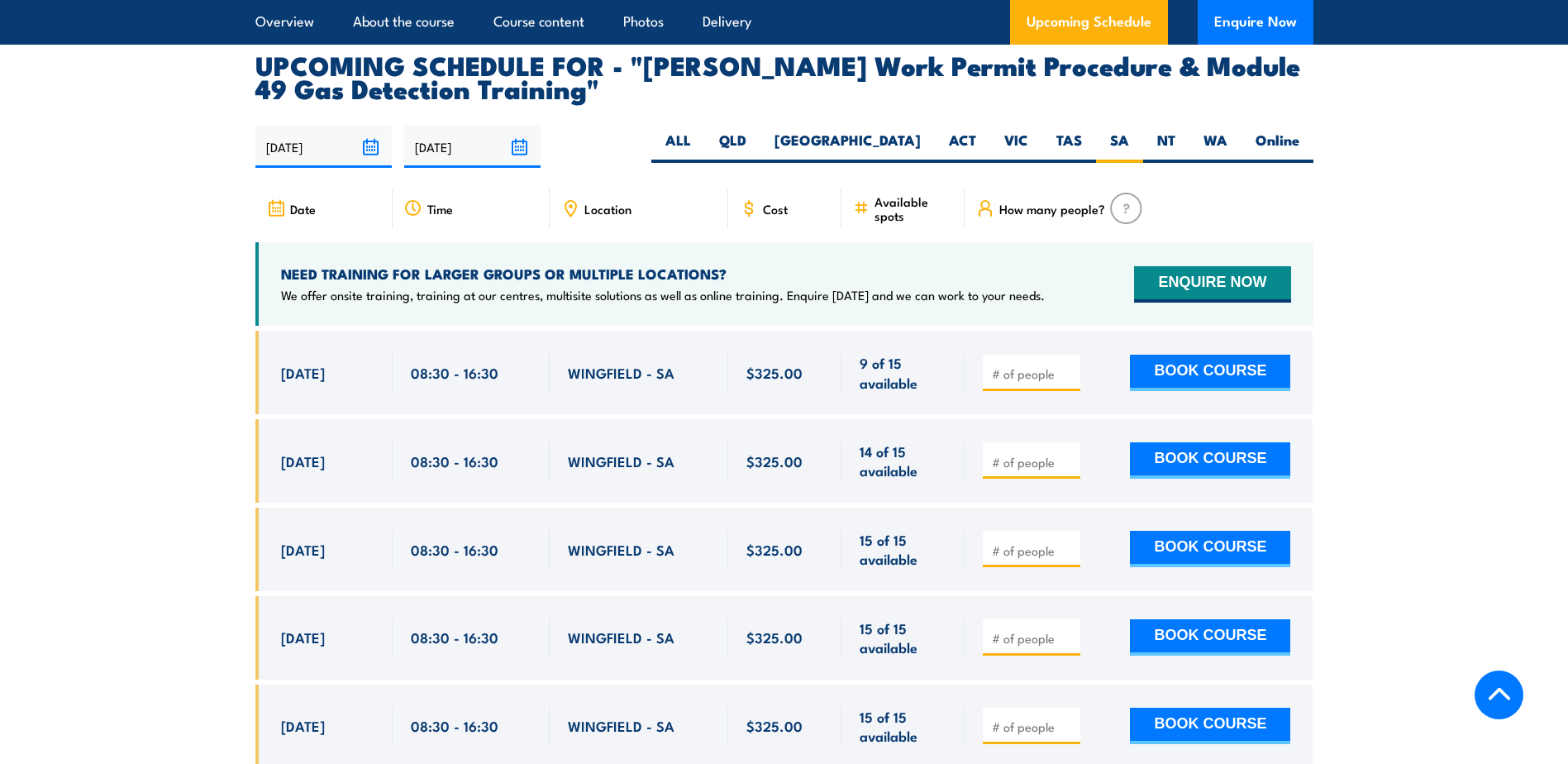
scroll to position [2729, 0]
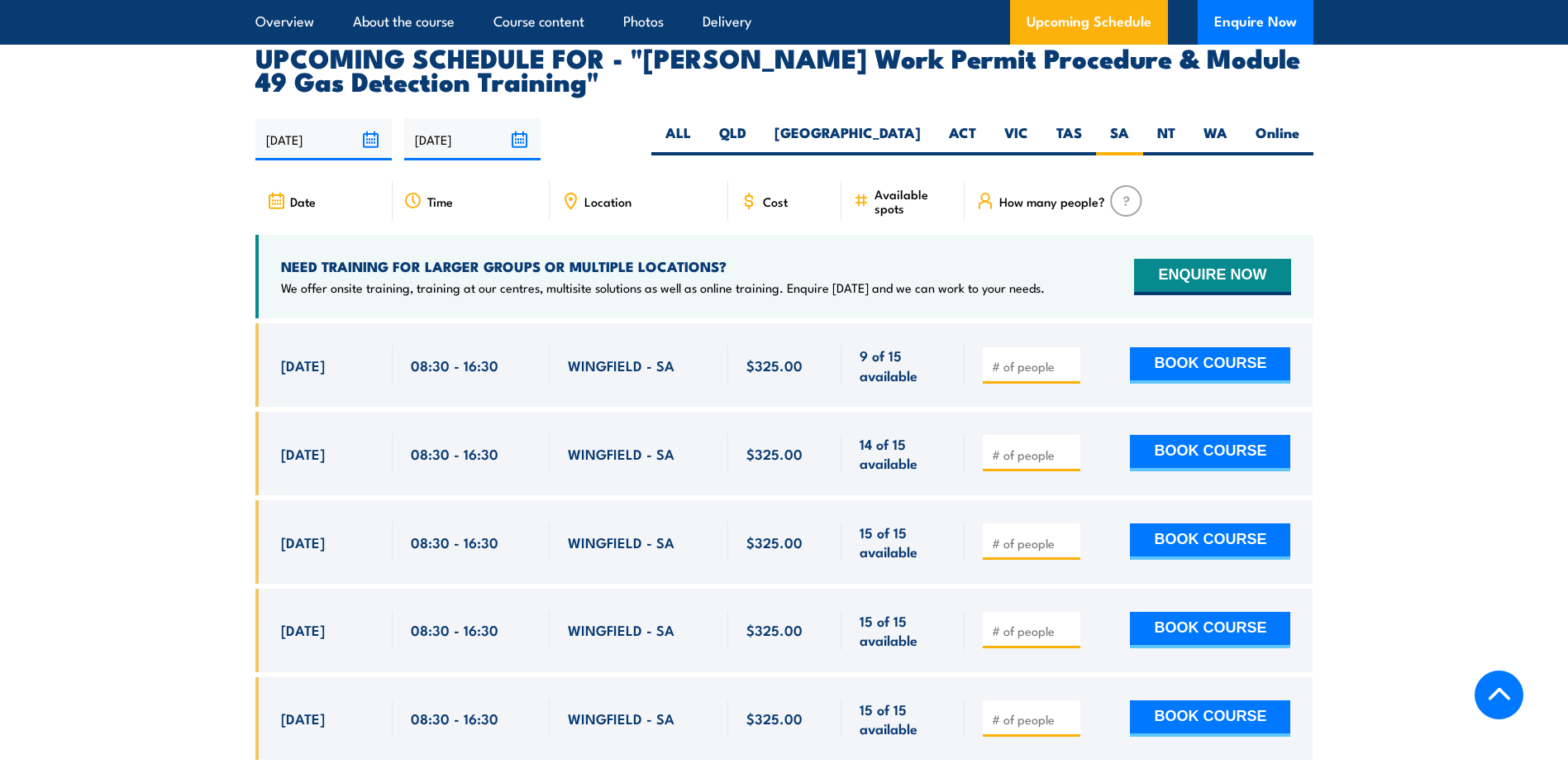
click at [1400, 389] on section "UPCOMING SCHEDULE FOR - "Santos Work Permit Procedure & Module 49 Gas Detection…" at bounding box center [784, 504] width 1568 height 917
drag, startPoint x: 269, startPoint y: 316, endPoint x: 1339, endPoint y: 696, distance: 1135.5
click at [1339, 696] on section "UPCOMING SCHEDULE FOR - "Santos Work Permit Procedure & Module 49 Gas Detection…" at bounding box center [784, 504] width 1568 height 917
drag, startPoint x: 1339, startPoint y: 696, endPoint x: 1344, endPoint y: 674, distance: 22.6
click at [1344, 674] on section "UPCOMING SCHEDULE FOR - "Santos Work Permit Procedure & Module 49 Gas Detection…" at bounding box center [784, 504] width 1568 height 917
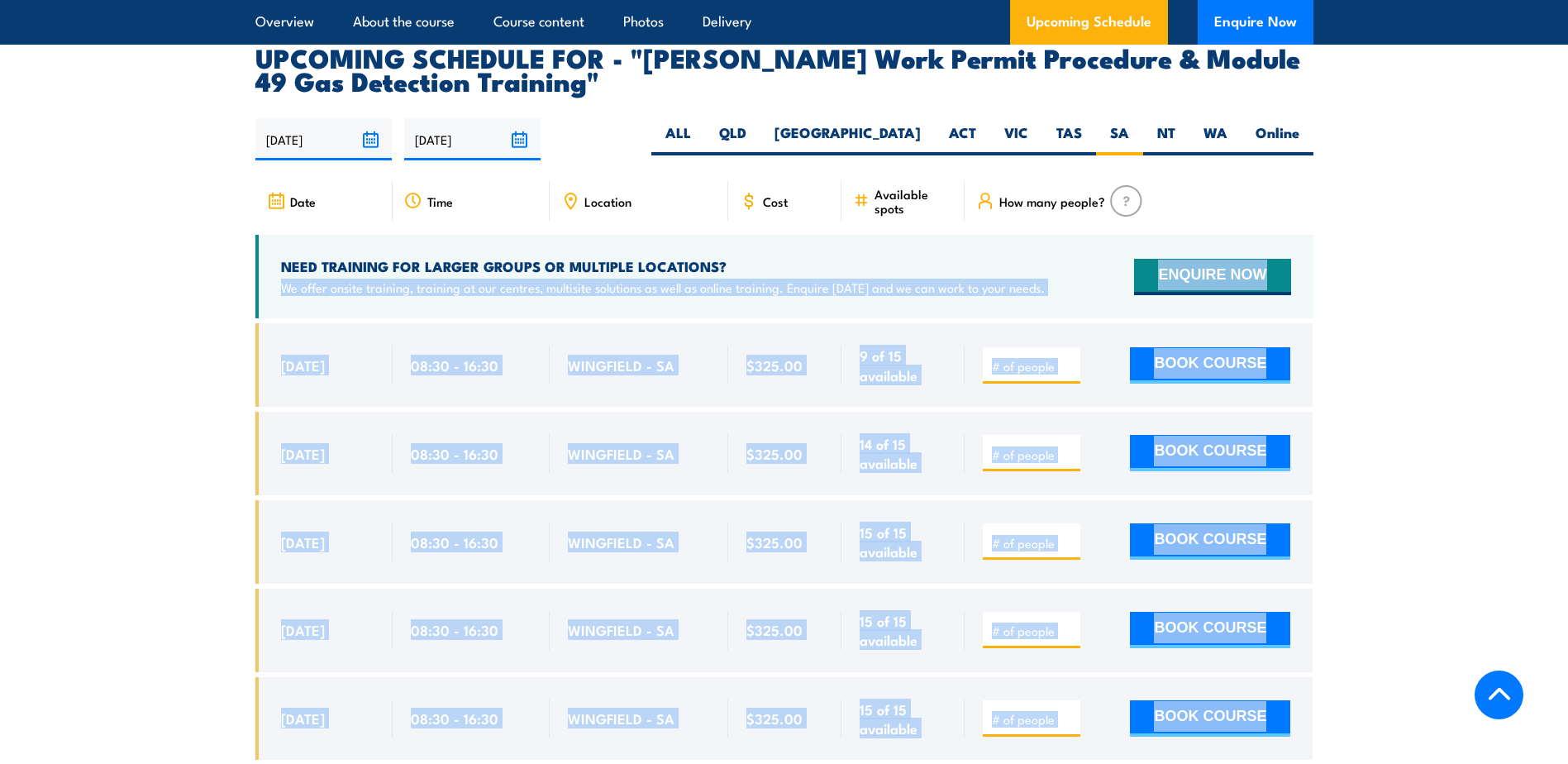
drag, startPoint x: 1339, startPoint y: 680, endPoint x: 251, endPoint y: 258, distance: 1167.0
click at [257, 258] on section "UPCOMING SCHEDULE FOR - "Santos Work Permit Procedure & Module 49 Gas Detection…" at bounding box center [784, 504] width 1568 height 917
drag, startPoint x: 251, startPoint y: 258, endPoint x: 188, endPoint y: 266, distance: 63.5
click at [188, 266] on section "UPCOMING SCHEDULE FOR - "Santos Work Permit Procedure & Module 49 Gas Detection…" at bounding box center [784, 504] width 1568 height 917
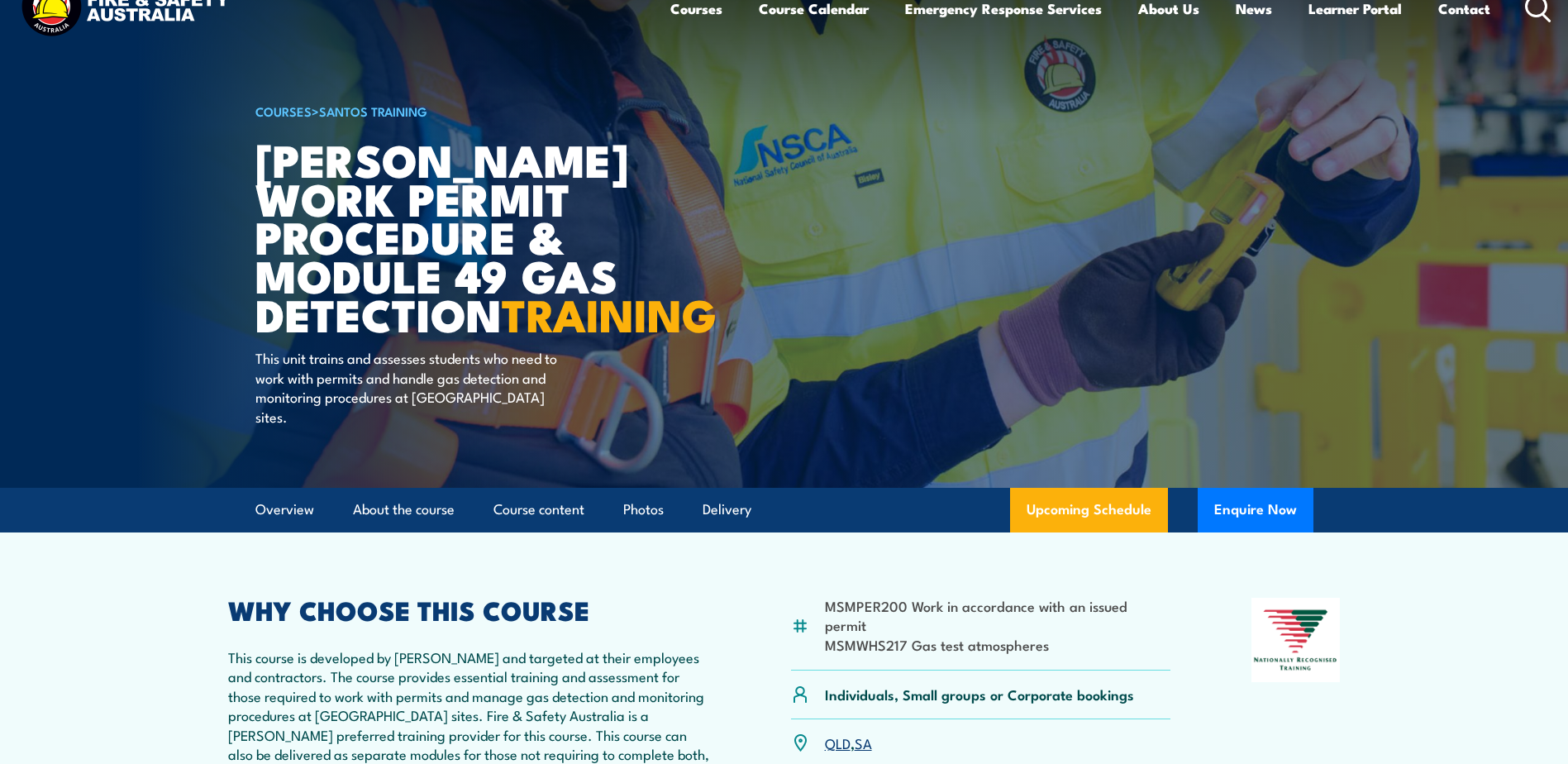
scroll to position [0, 0]
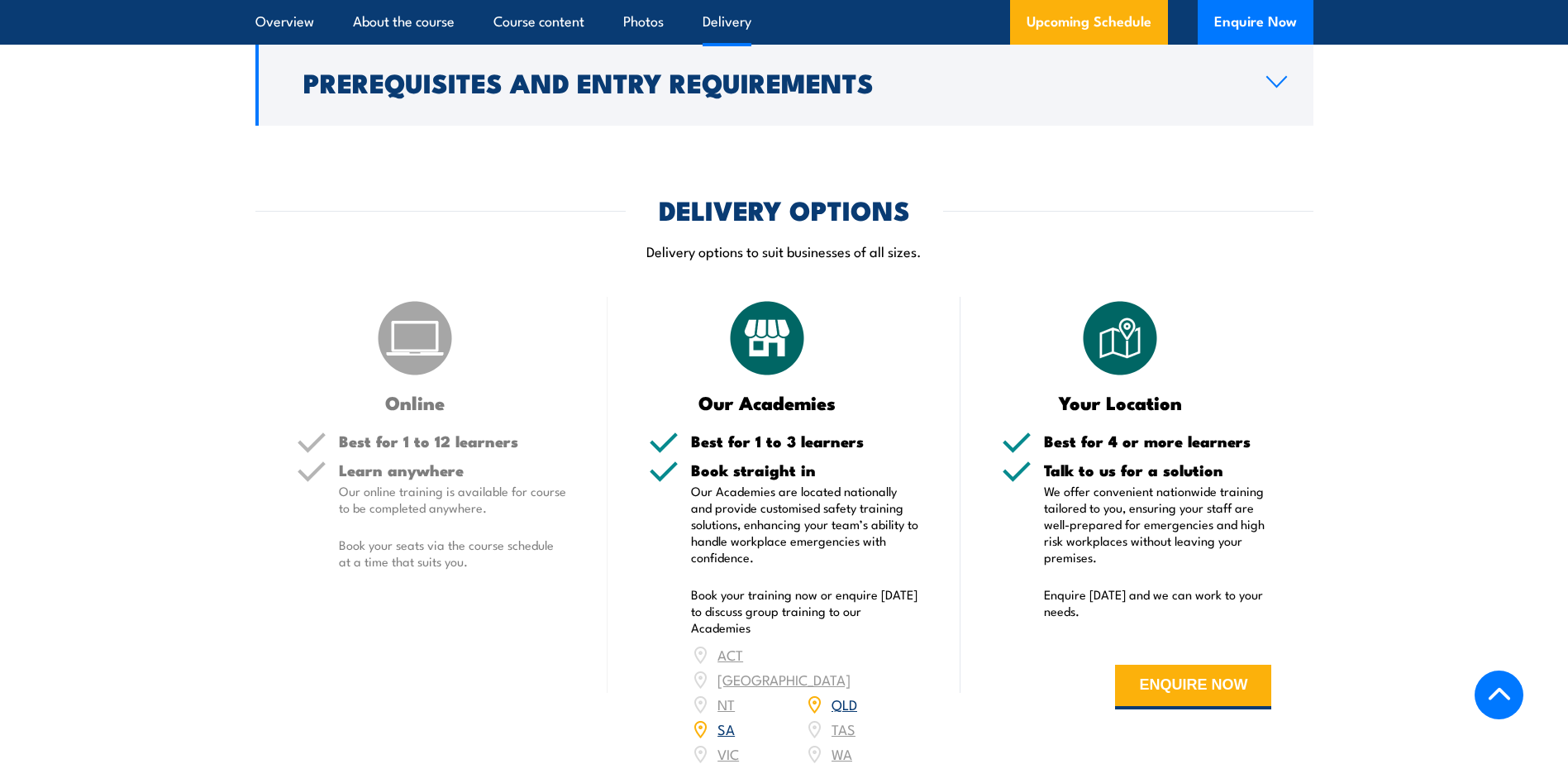
scroll to position [2068, 0]
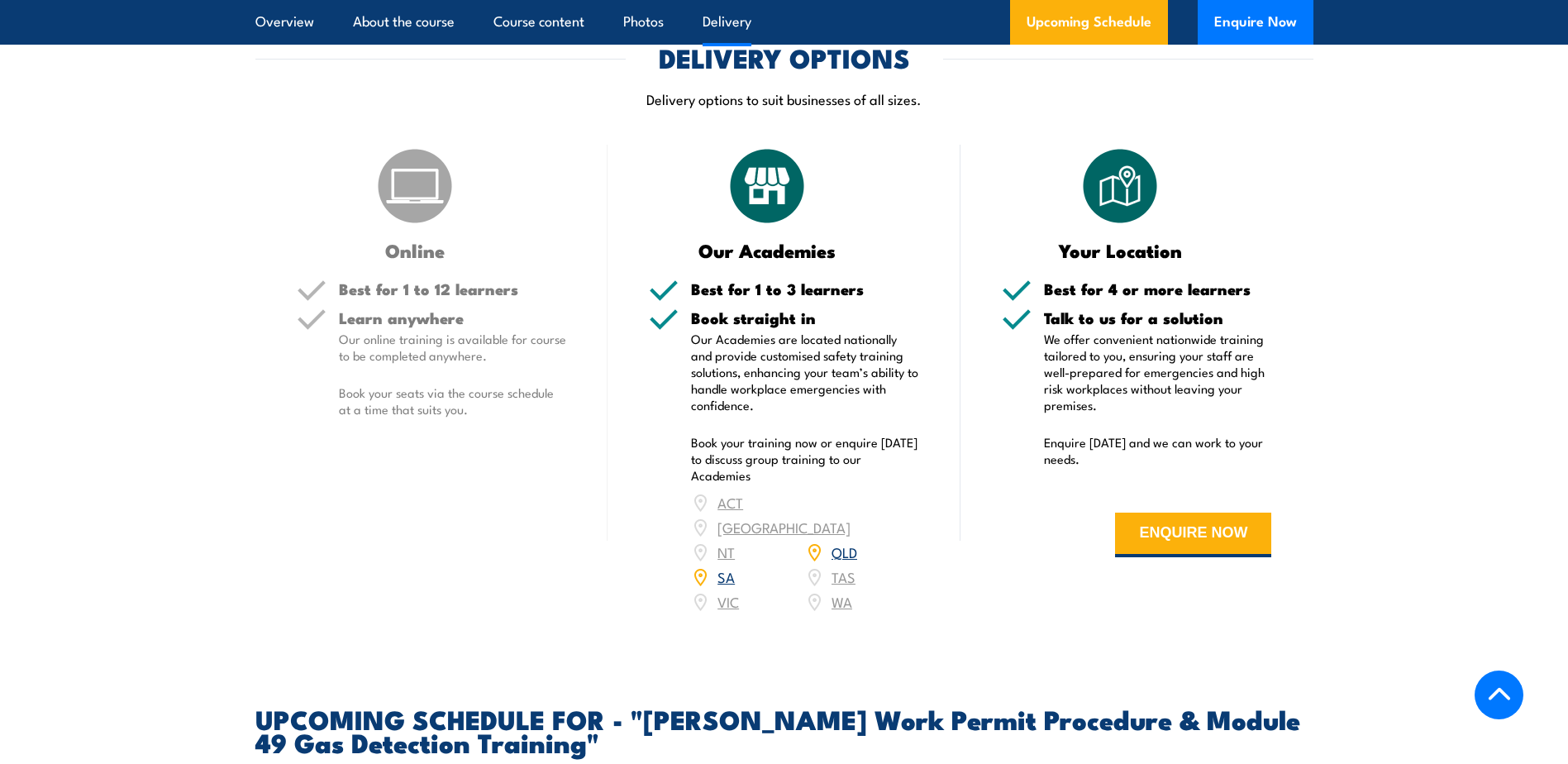
click at [131, 456] on section "DELIVERY OPTIONS Delivery options to suit businesses of all sizes. Online Best …" at bounding box center [784, 341] width 1568 height 590
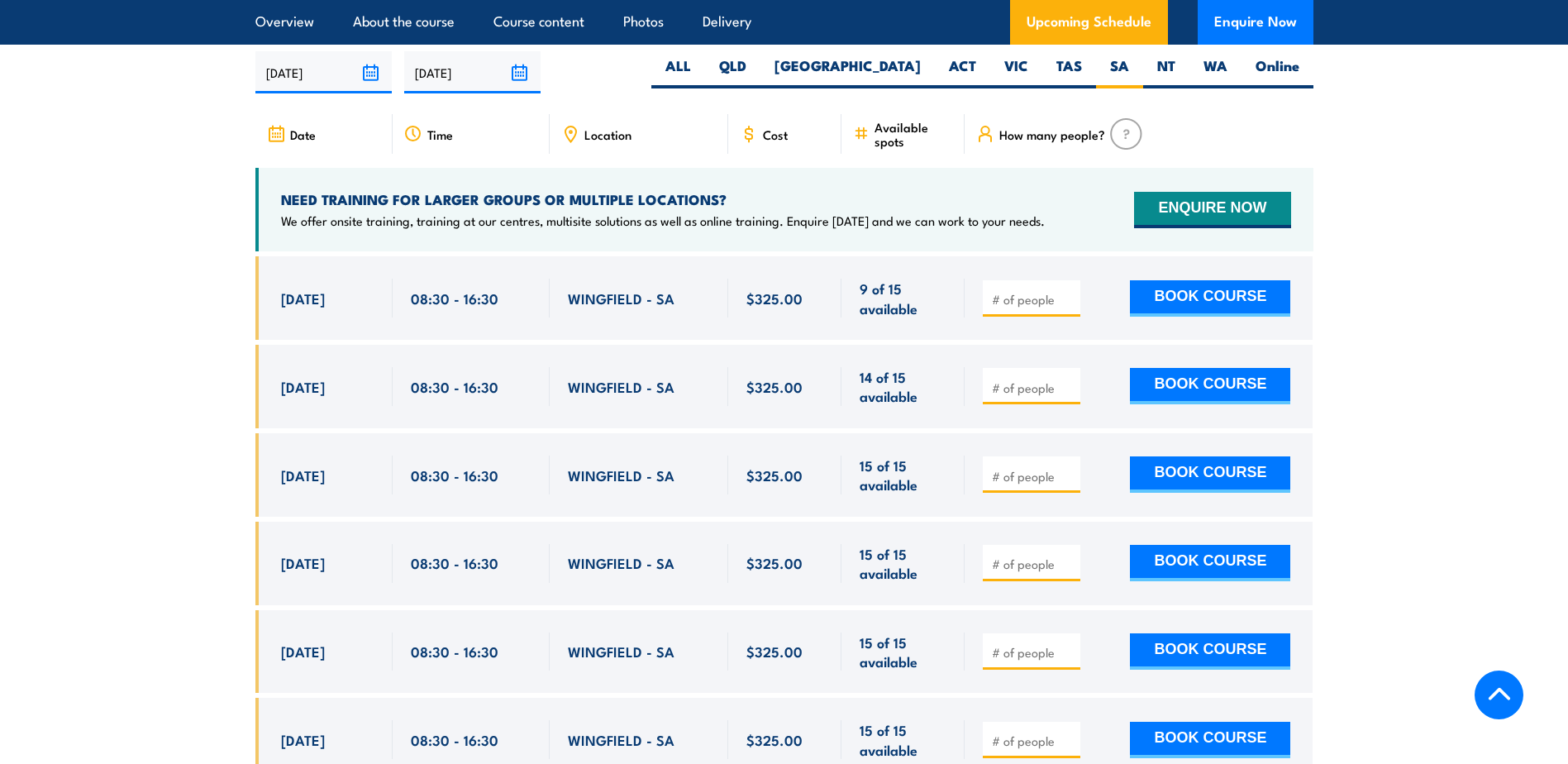
scroll to position [2646, 0]
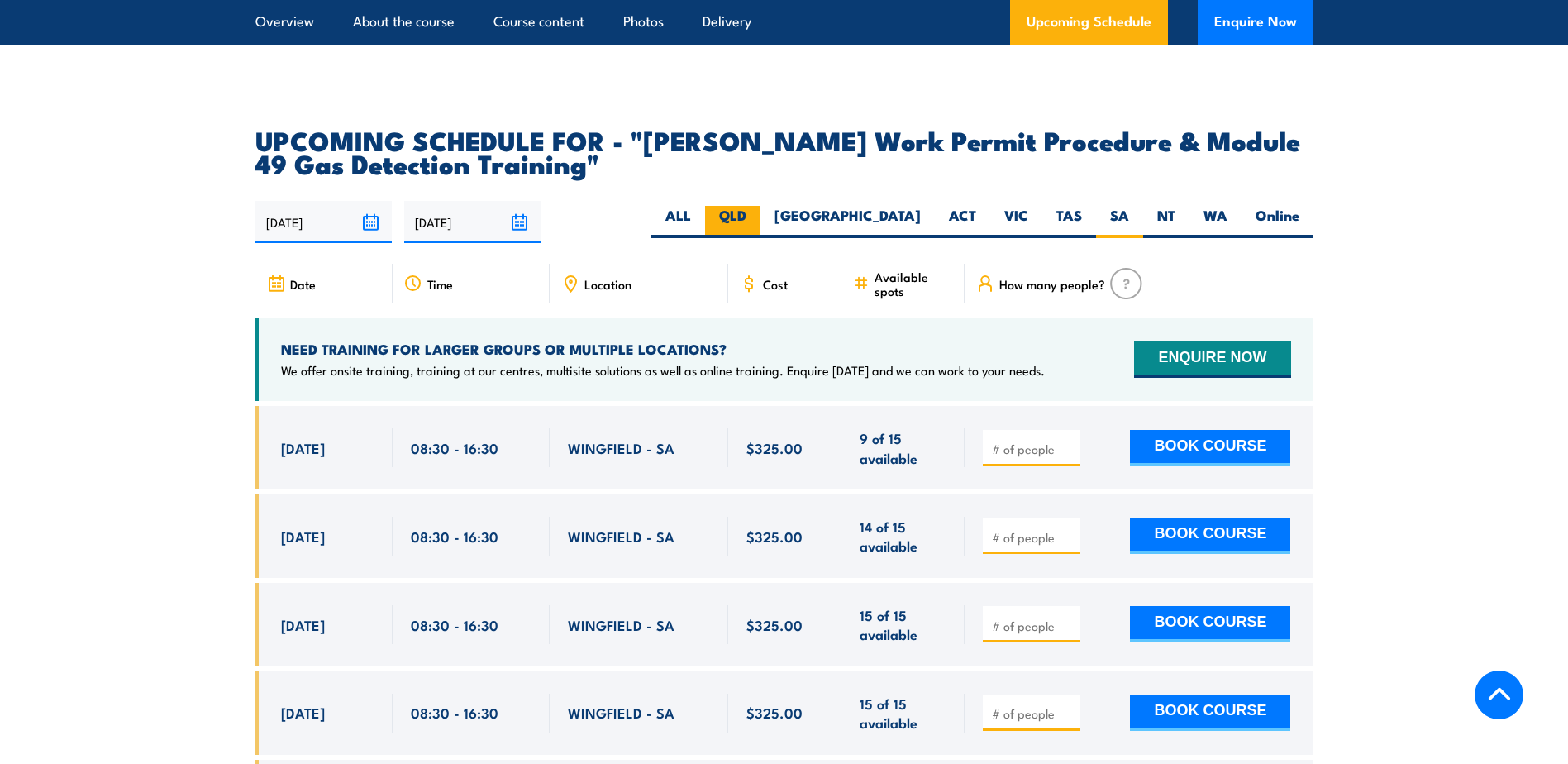
click at [760, 206] on label "QLD" at bounding box center [733, 222] width 55 height 32
click at [758, 206] on input "QLD" at bounding box center [752, 211] width 10 height 10
radio input "true"
click at [705, 206] on label "ALL" at bounding box center [678, 222] width 53 height 32
click at [702, 206] on input "ALL" at bounding box center [697, 211] width 10 height 10
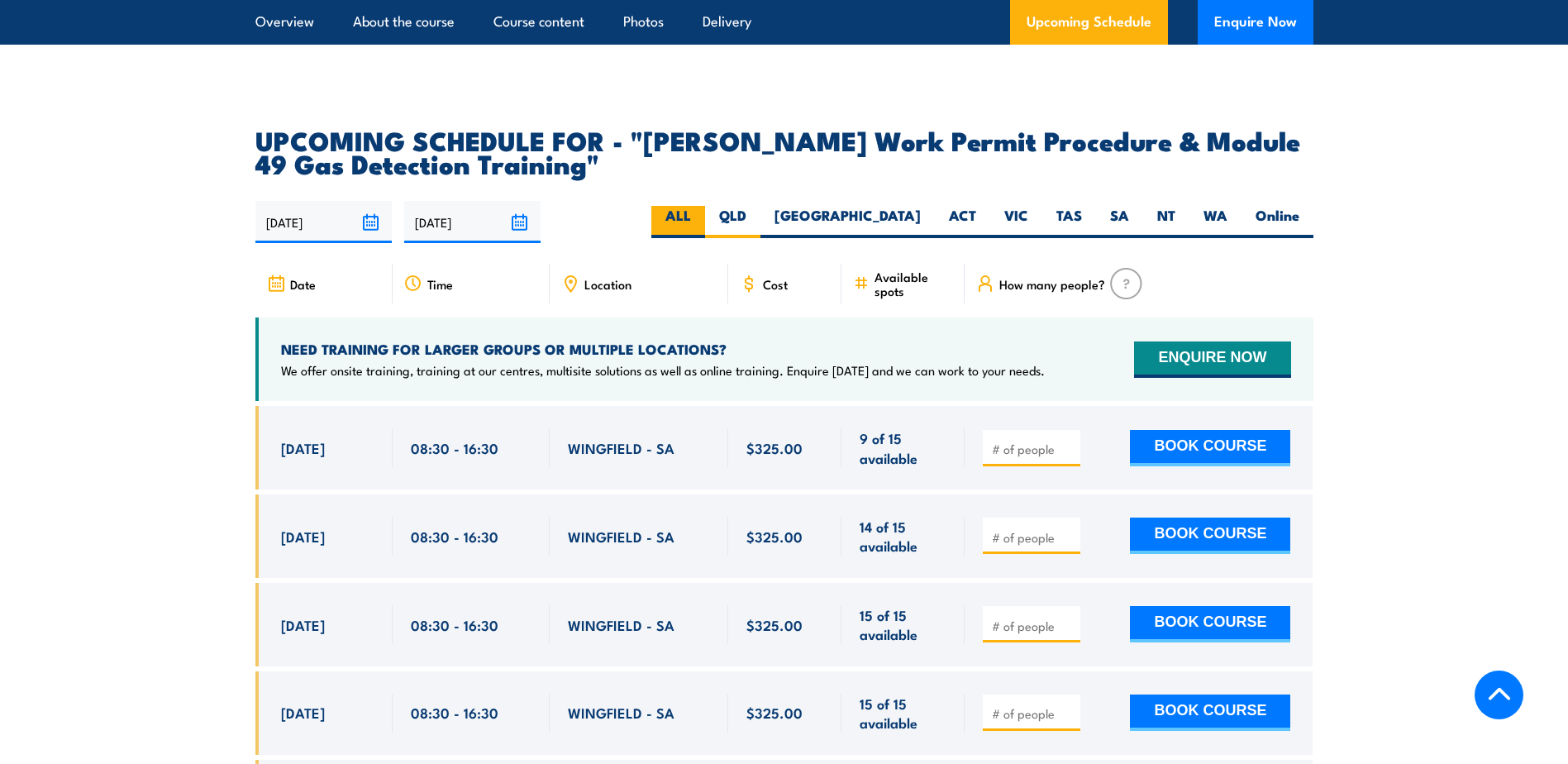
radio input "true"
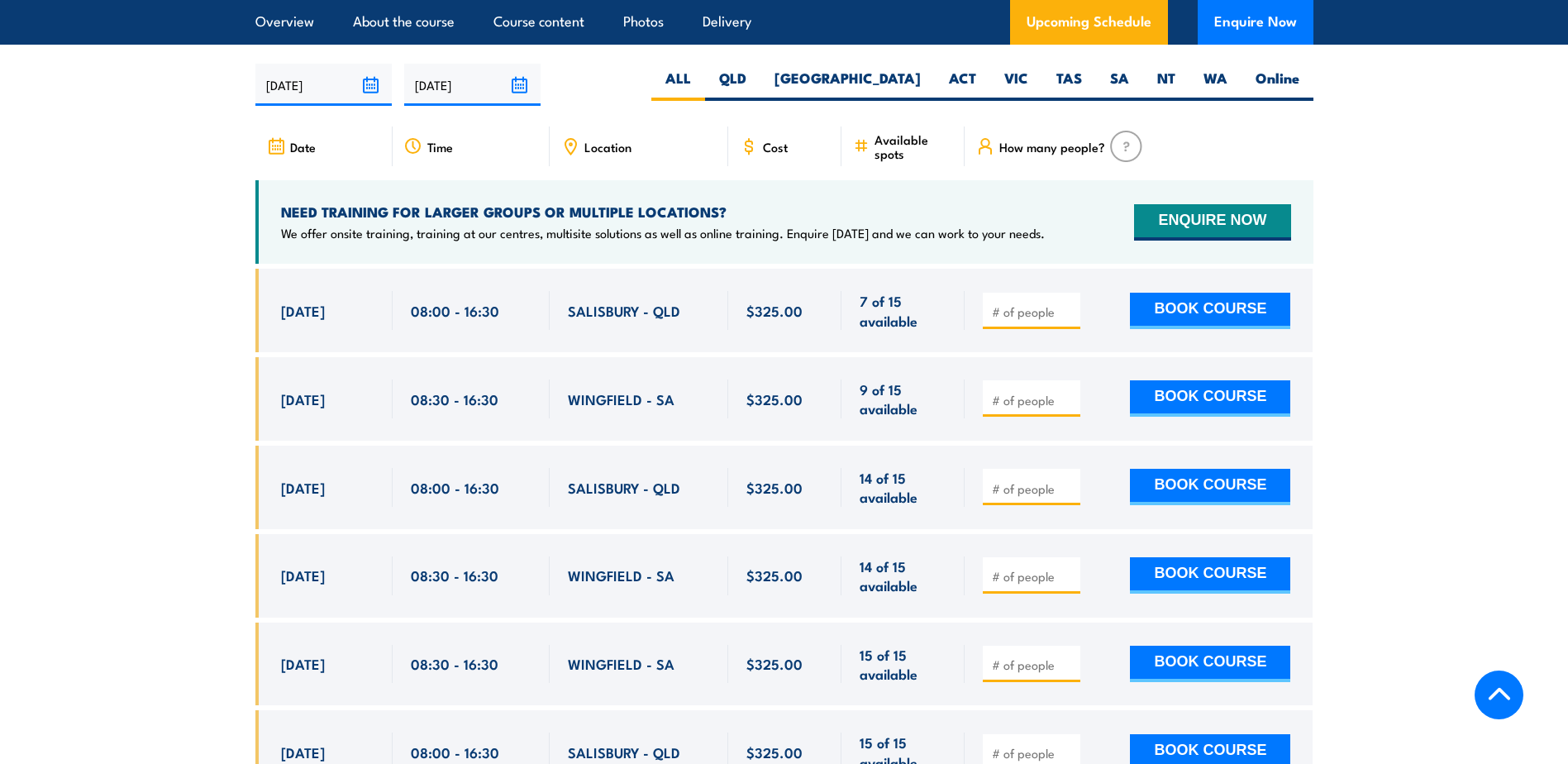
scroll to position [2814, 0]
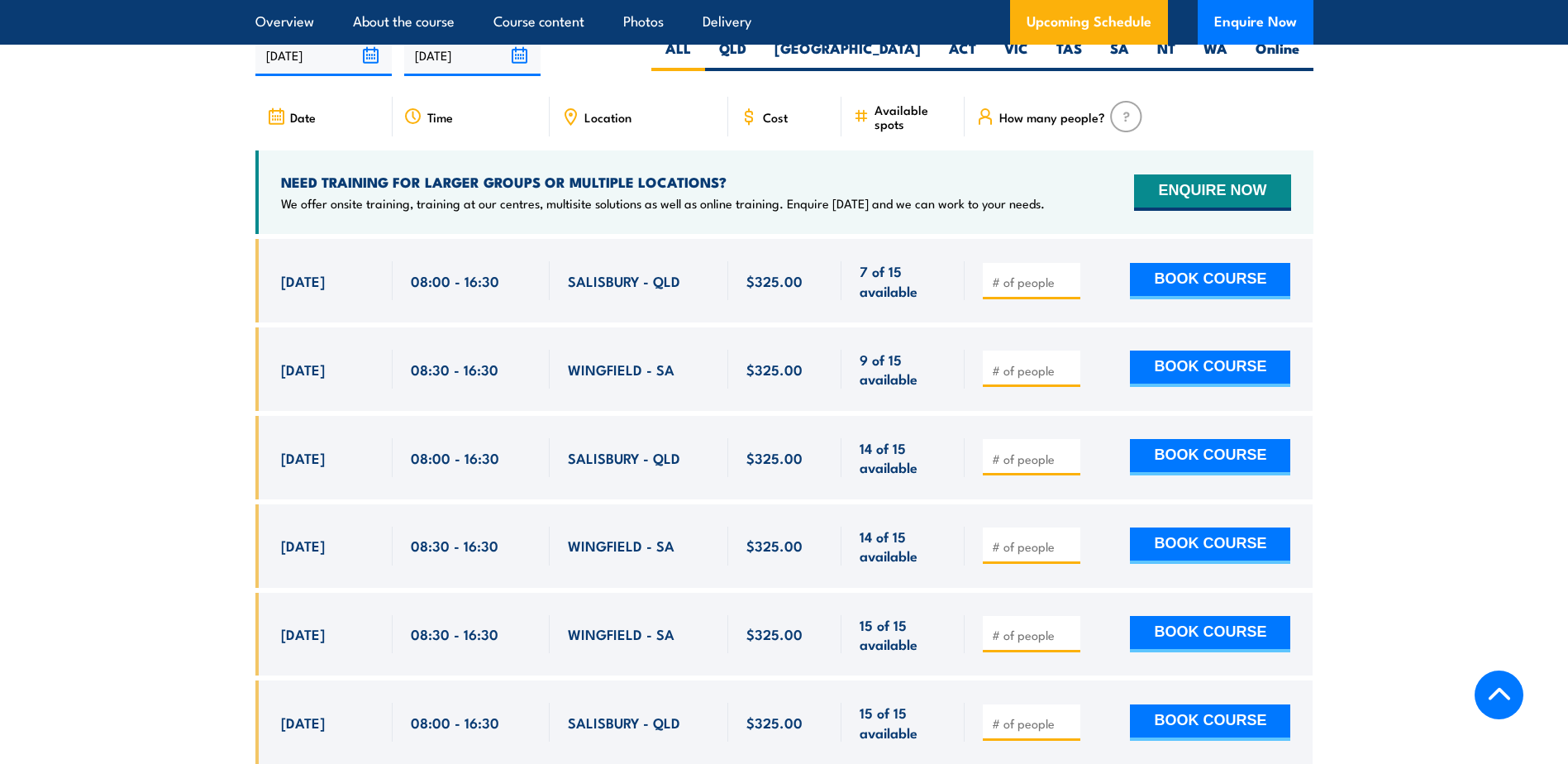
drag, startPoint x: 280, startPoint y: 243, endPoint x: 675, endPoint y: 245, distance: 395.0
click at [675, 245] on div "22 Sep, 2025, 08:00 - 08:00" at bounding box center [784, 280] width 1059 height 84
drag, startPoint x: 931, startPoint y: 340, endPoint x: 251, endPoint y: 322, distance: 680.2
click at [251, 322] on section "UPCOMING SCHEDULE FOR - "Santos Work Permit Procedure & Module 49 Gas Detection…" at bounding box center [784, 596] width 1568 height 1269
drag, startPoint x: 251, startPoint y: 322, endPoint x: 192, endPoint y: 322, distance: 59.0
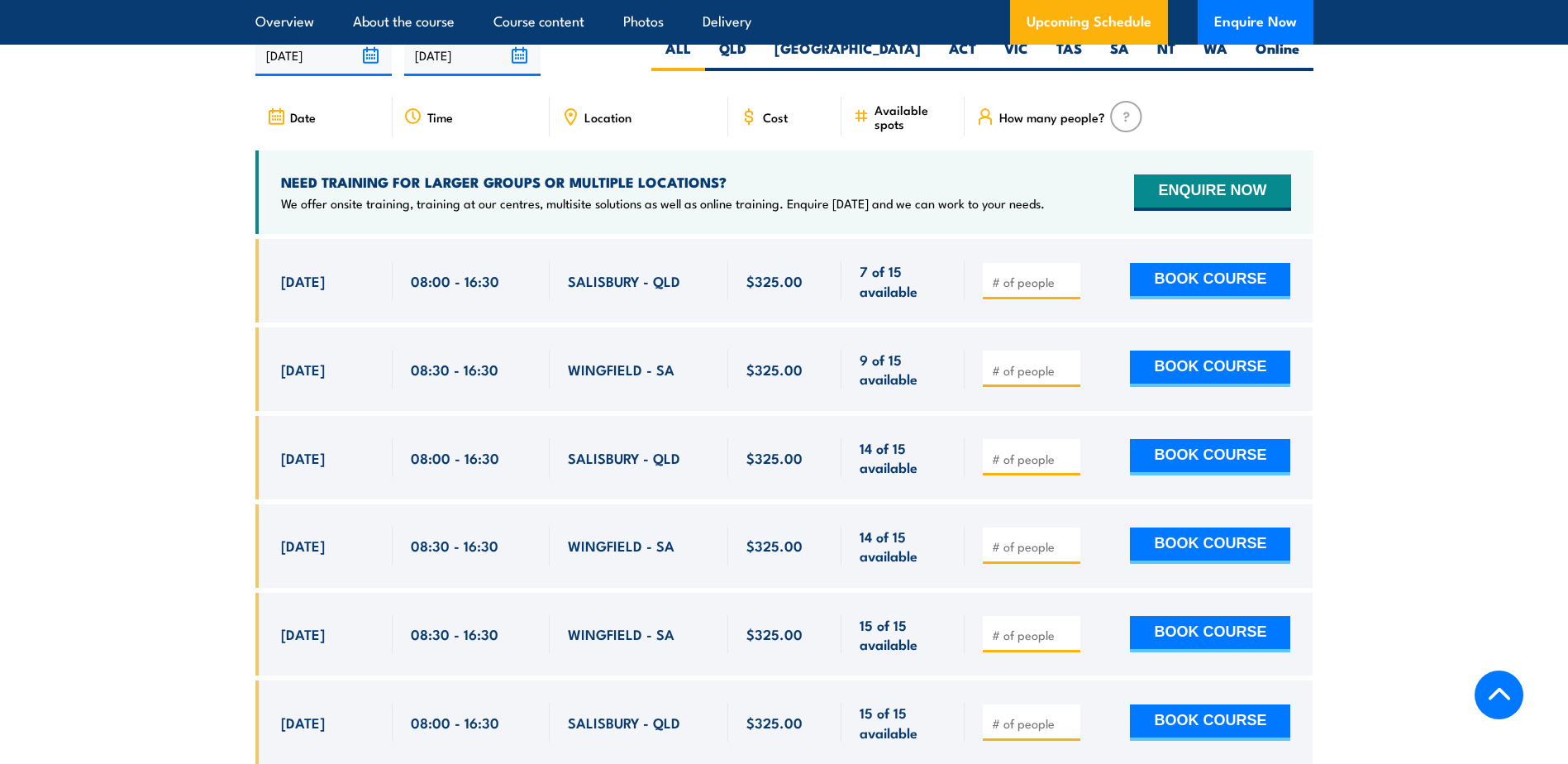
click at [192, 322] on section "UPCOMING SCHEDULE FOR - "Santos Work Permit Procedure & Module 49 Gas Detection…" at bounding box center [784, 596] width 1568 height 1269
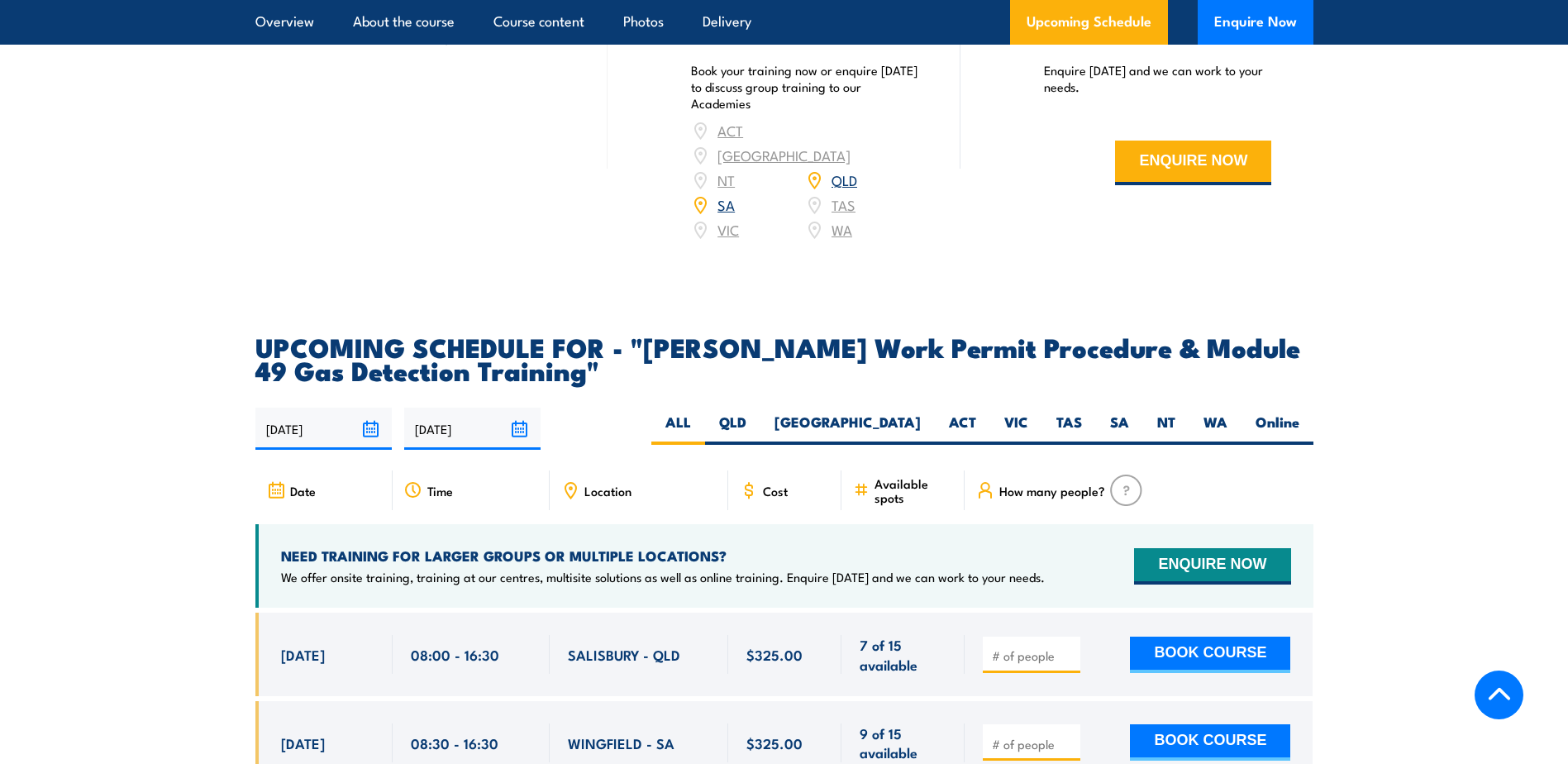
scroll to position [2400, 0]
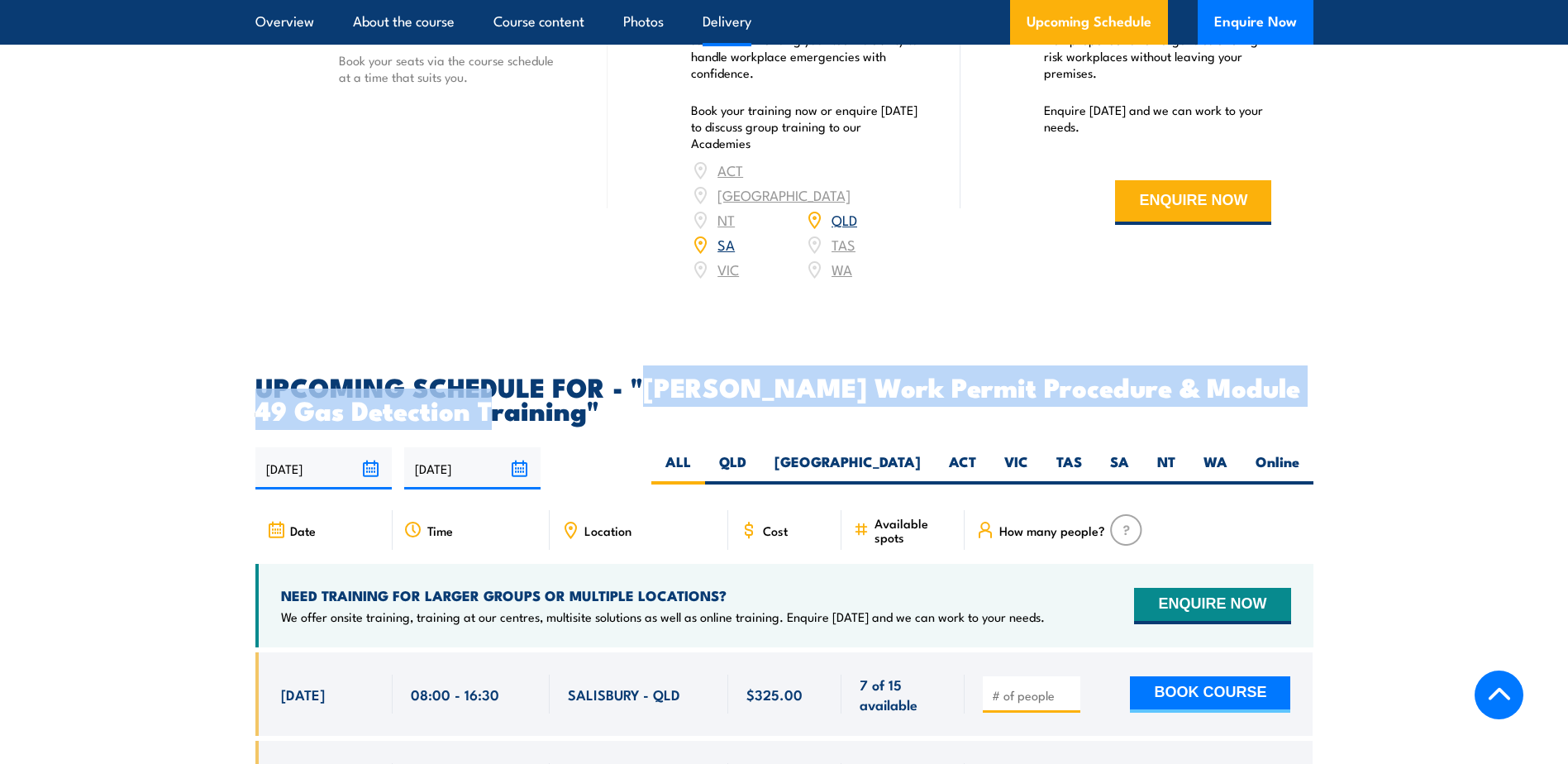
drag, startPoint x: 647, startPoint y: 343, endPoint x: 486, endPoint y: 384, distance: 166.1
click at [486, 384] on h2 "UPCOMING SCHEDULE FOR - "[PERSON_NAME] Work Permit Procedure & Module 49 Gas De…" at bounding box center [784, 398] width 1059 height 47
copy h2 "[PERSON_NAME] Work Permit Procedure & Module 49 Gas Detection Training"
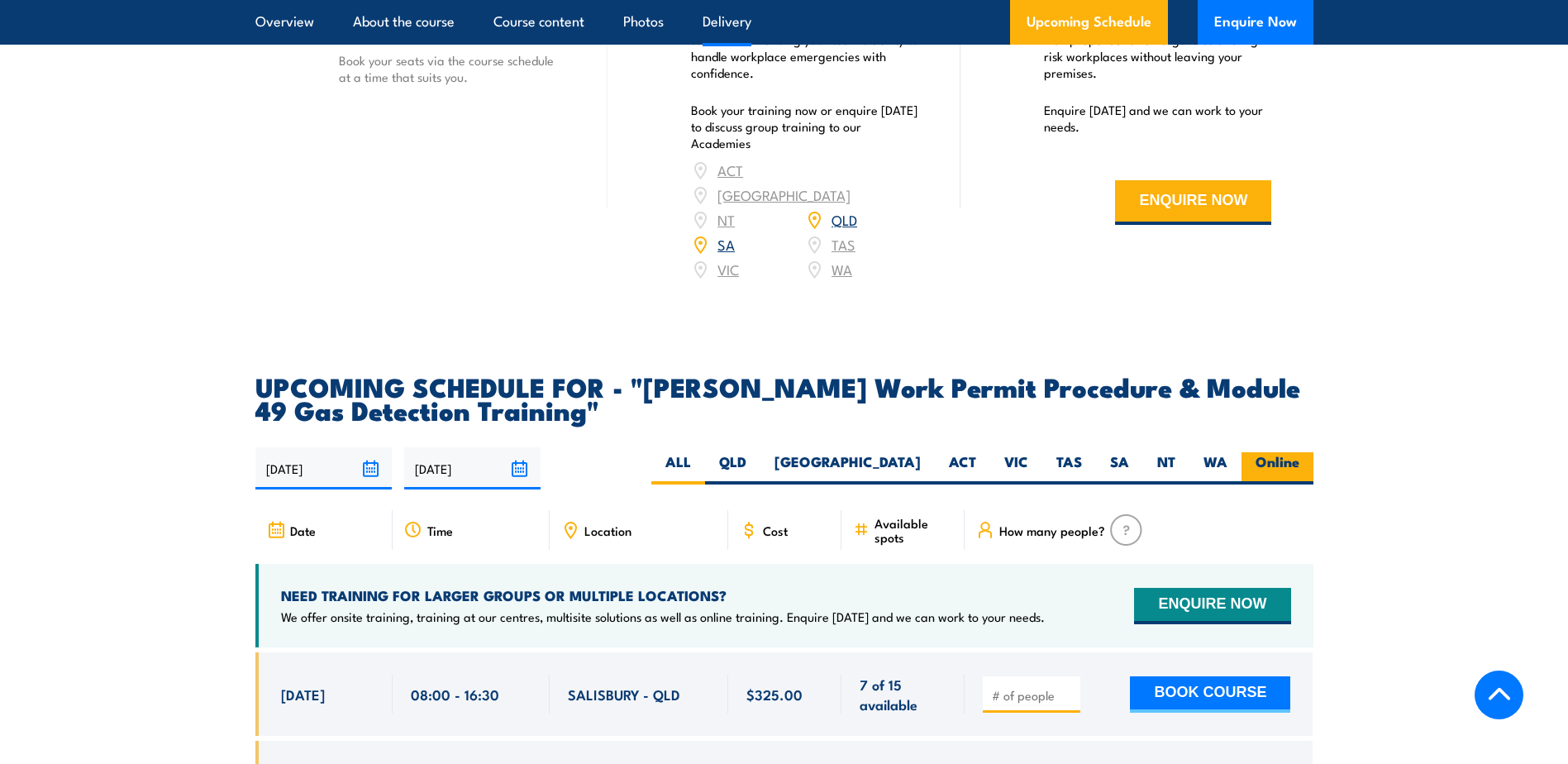
click at [1290, 453] on label "Online" at bounding box center [1278, 468] width 72 height 32
click at [1300, 453] on input "Online" at bounding box center [1305, 458] width 10 height 10
radio input "true"
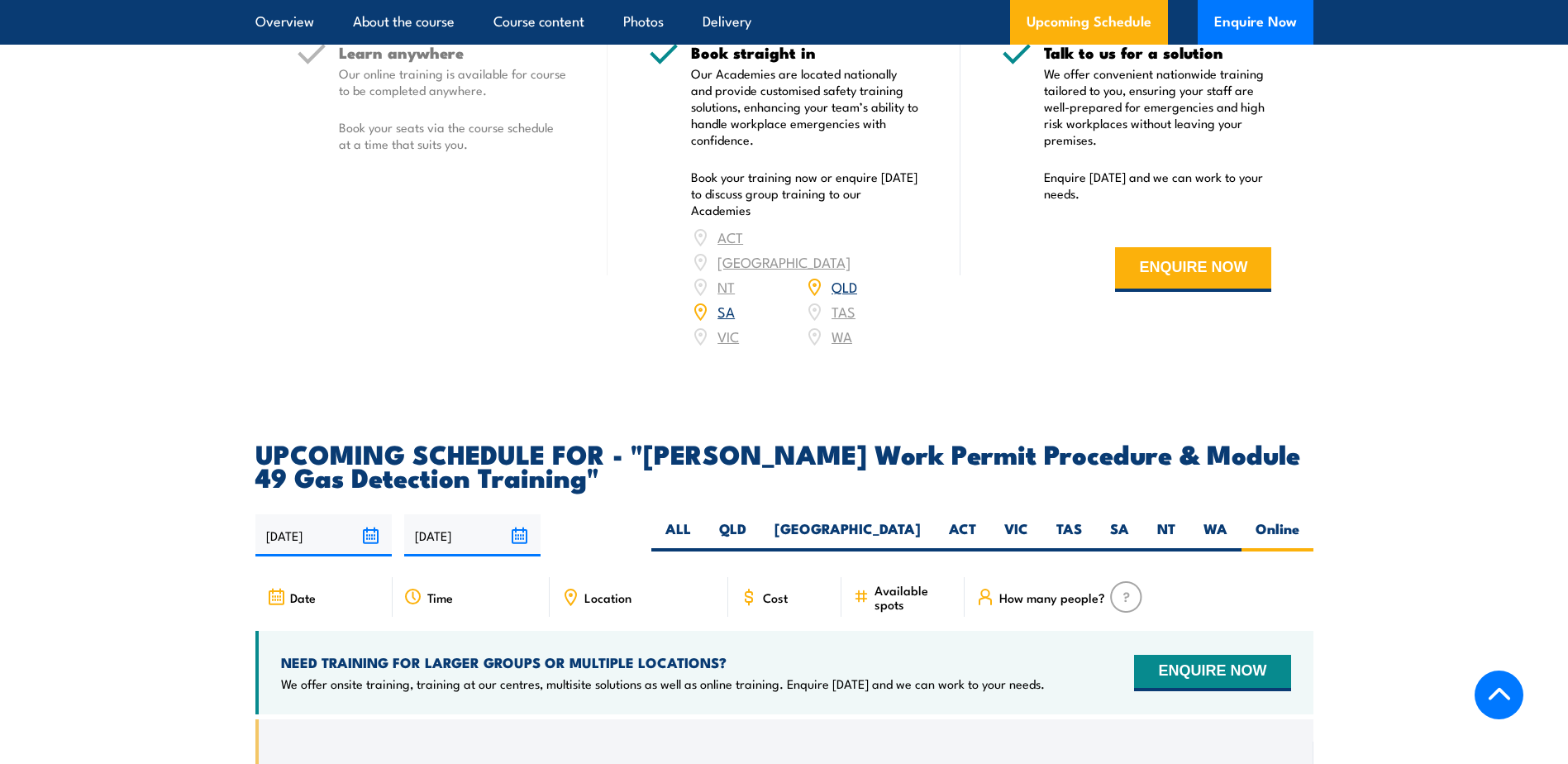
scroll to position [2317, 0]
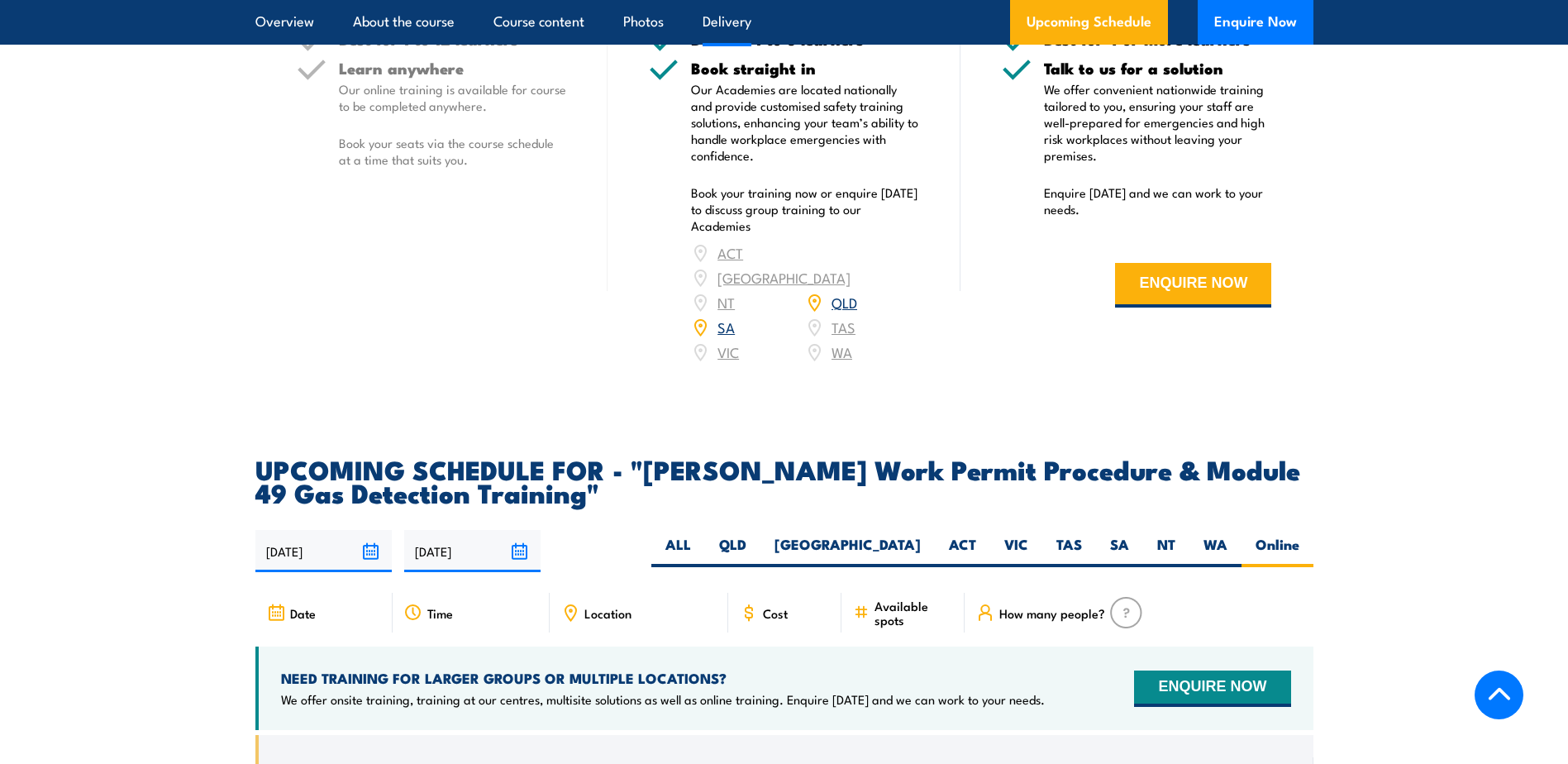
click at [738, 462] on article "UPCOMING SCHEDULE FOR - "[PERSON_NAME] Work Permit Procedure & Module 49 Gas De…" at bounding box center [784, 686] width 1059 height 460
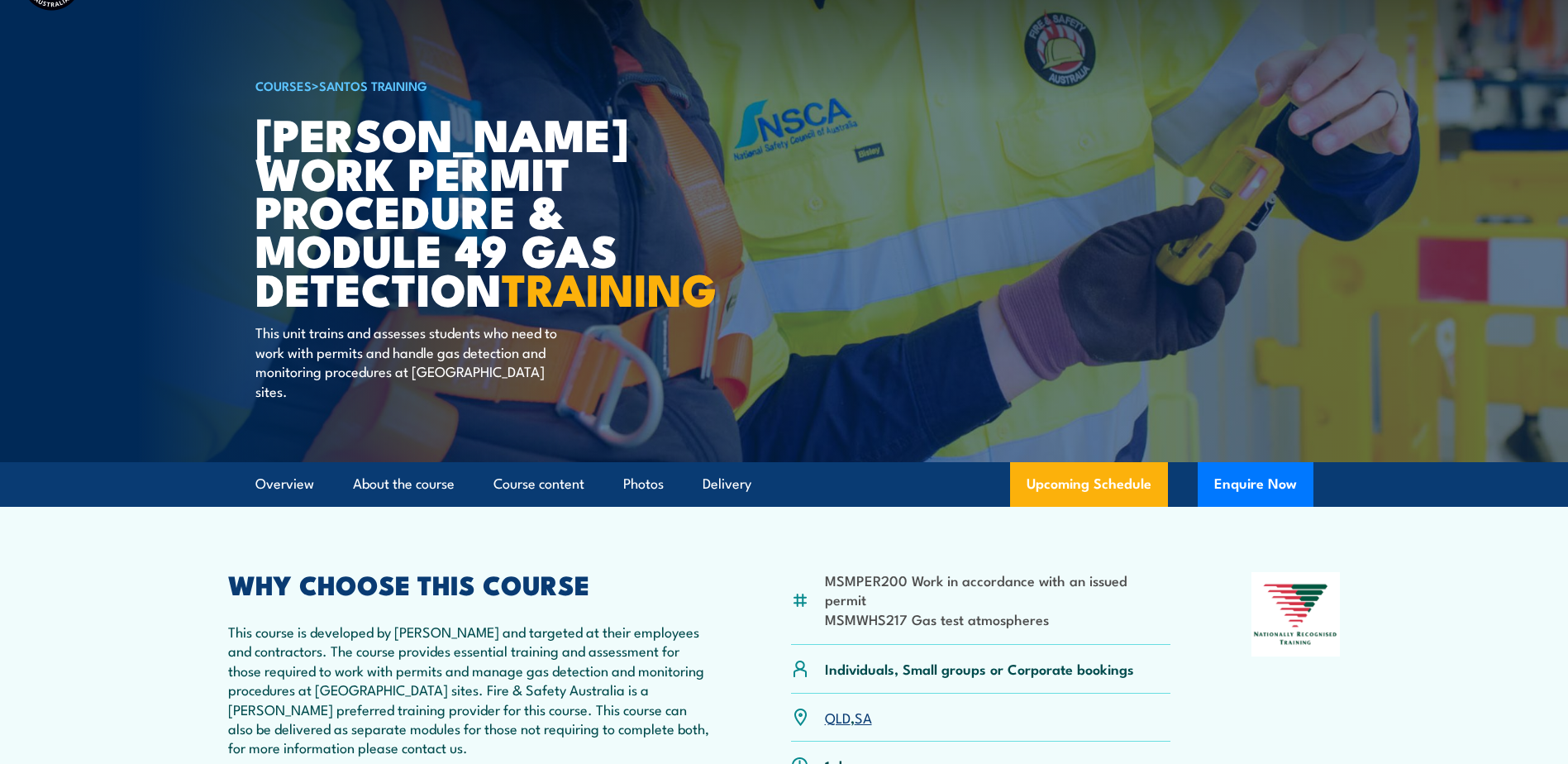
scroll to position [0, 0]
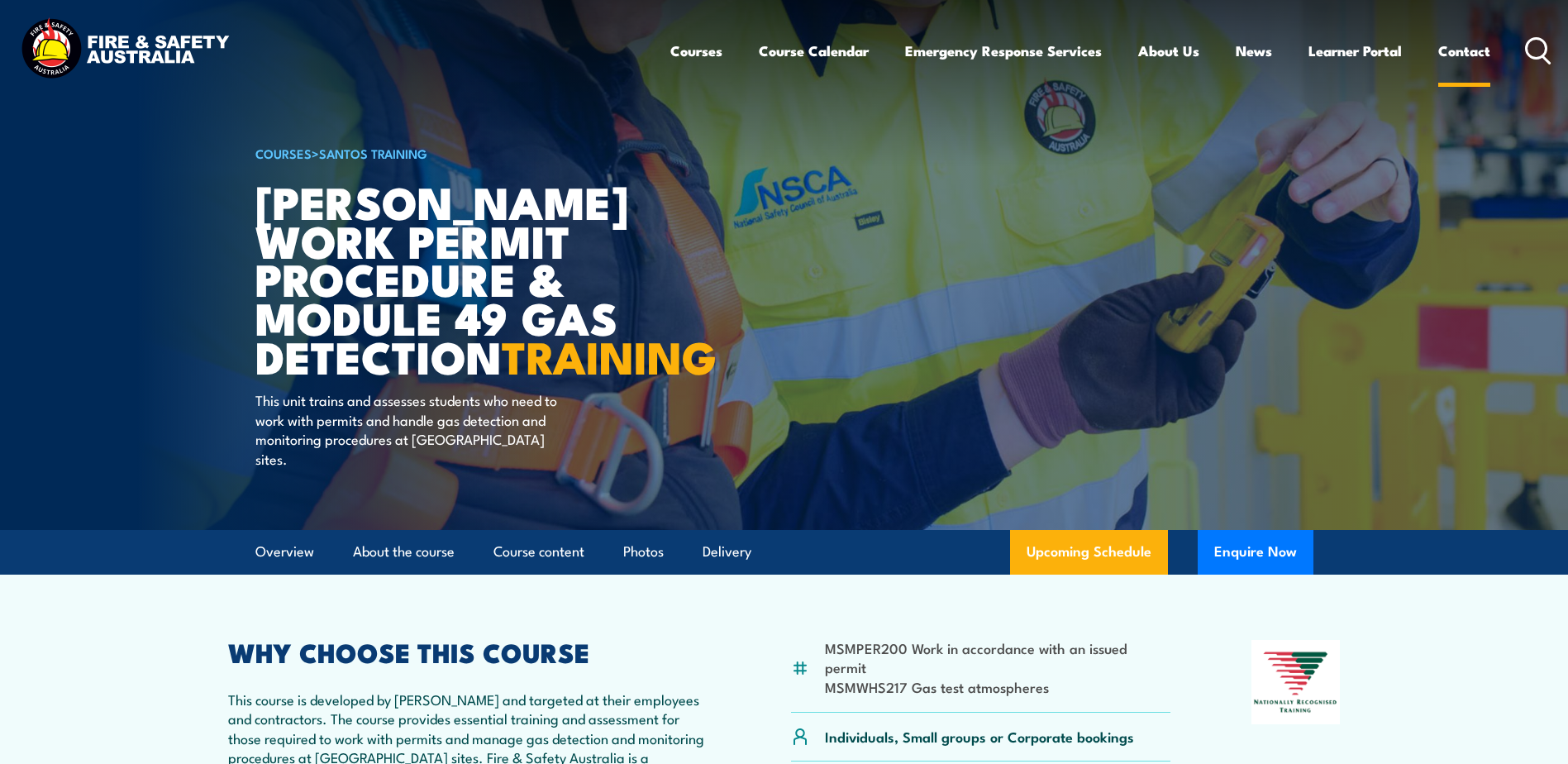
click at [1465, 48] on link "Contact" at bounding box center [1465, 51] width 52 height 44
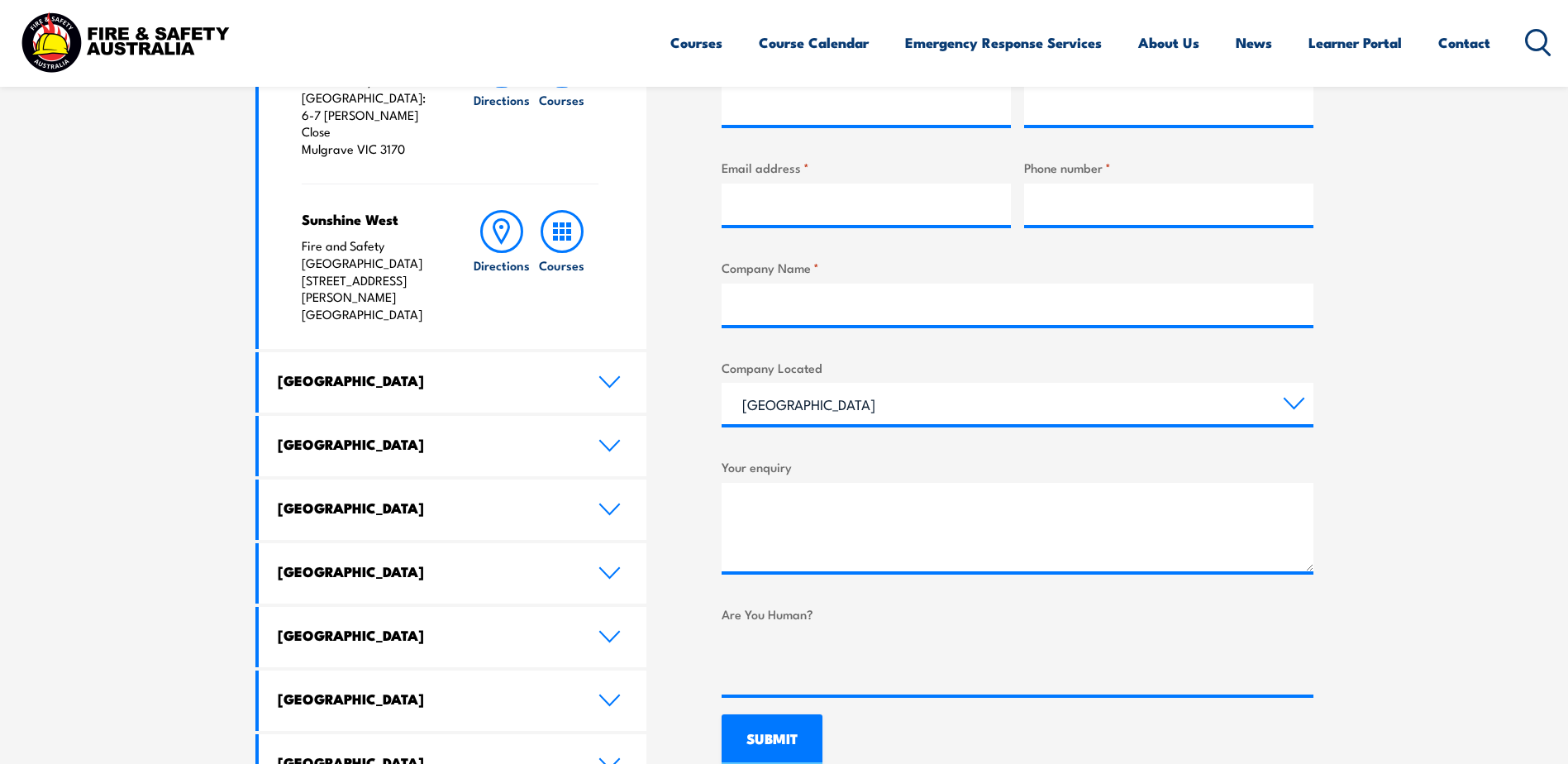
scroll to position [827, 0]
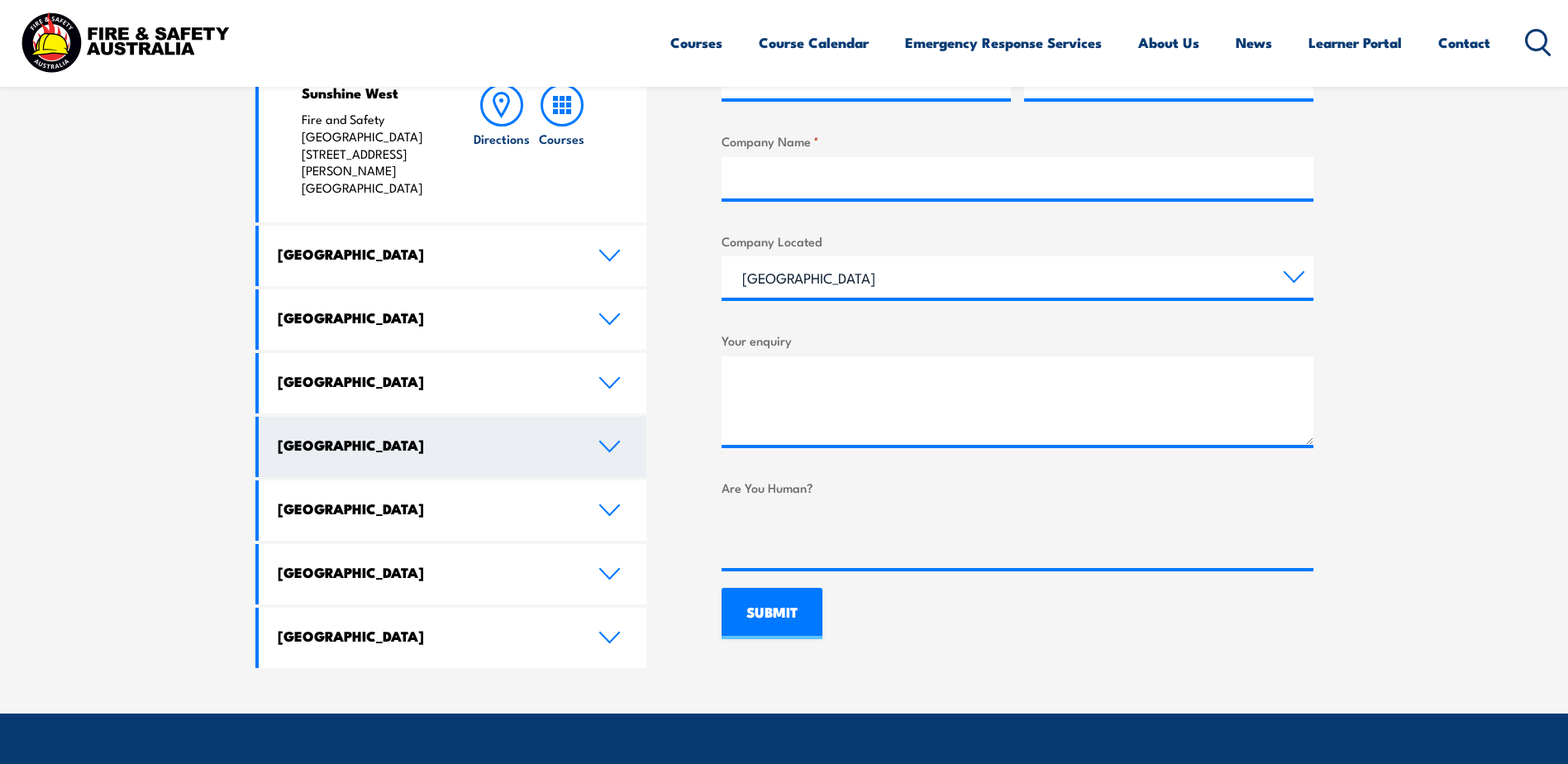
click at [607, 440] on icon at bounding box center [609, 446] width 22 height 13
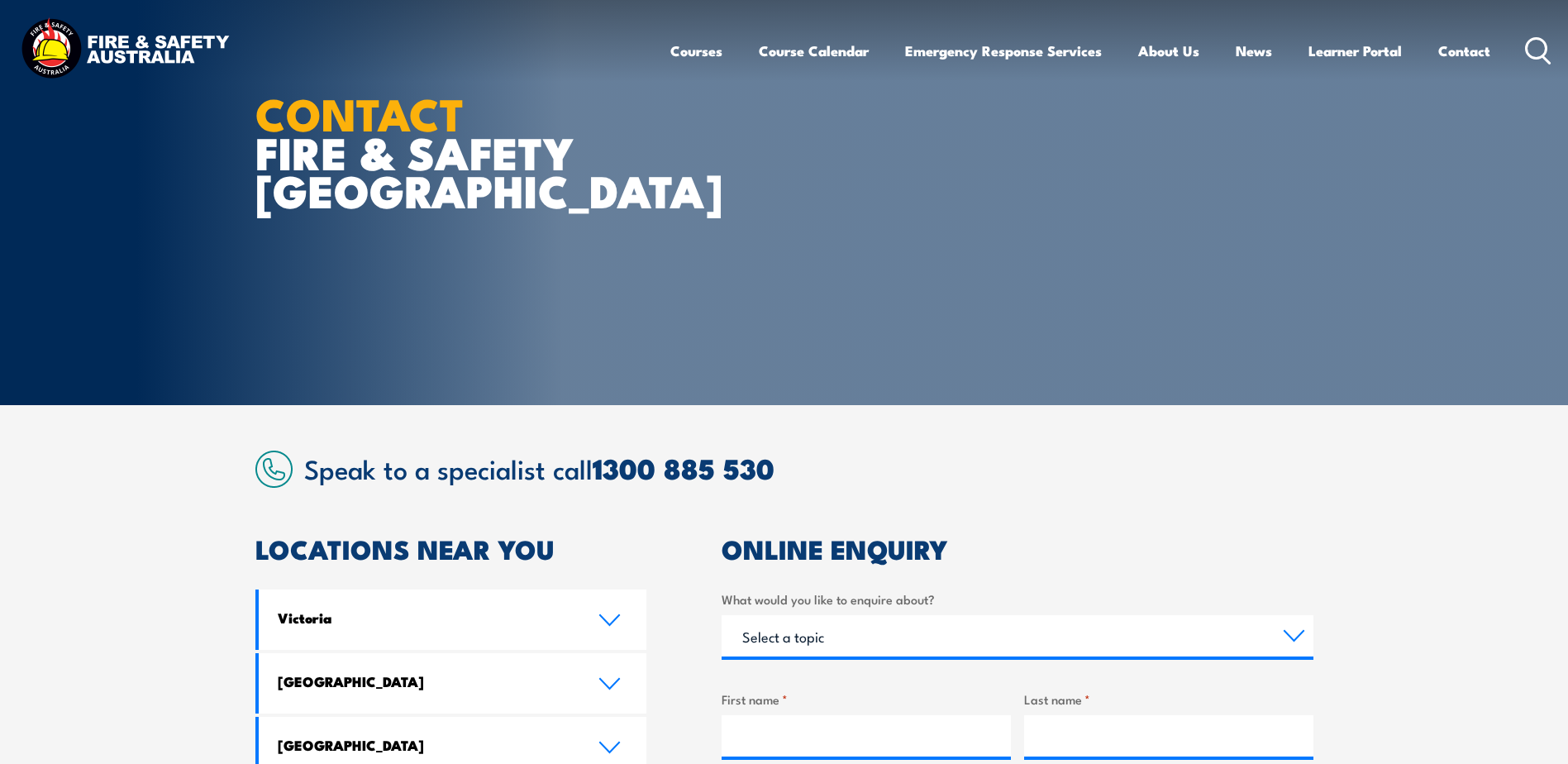
scroll to position [0, 0]
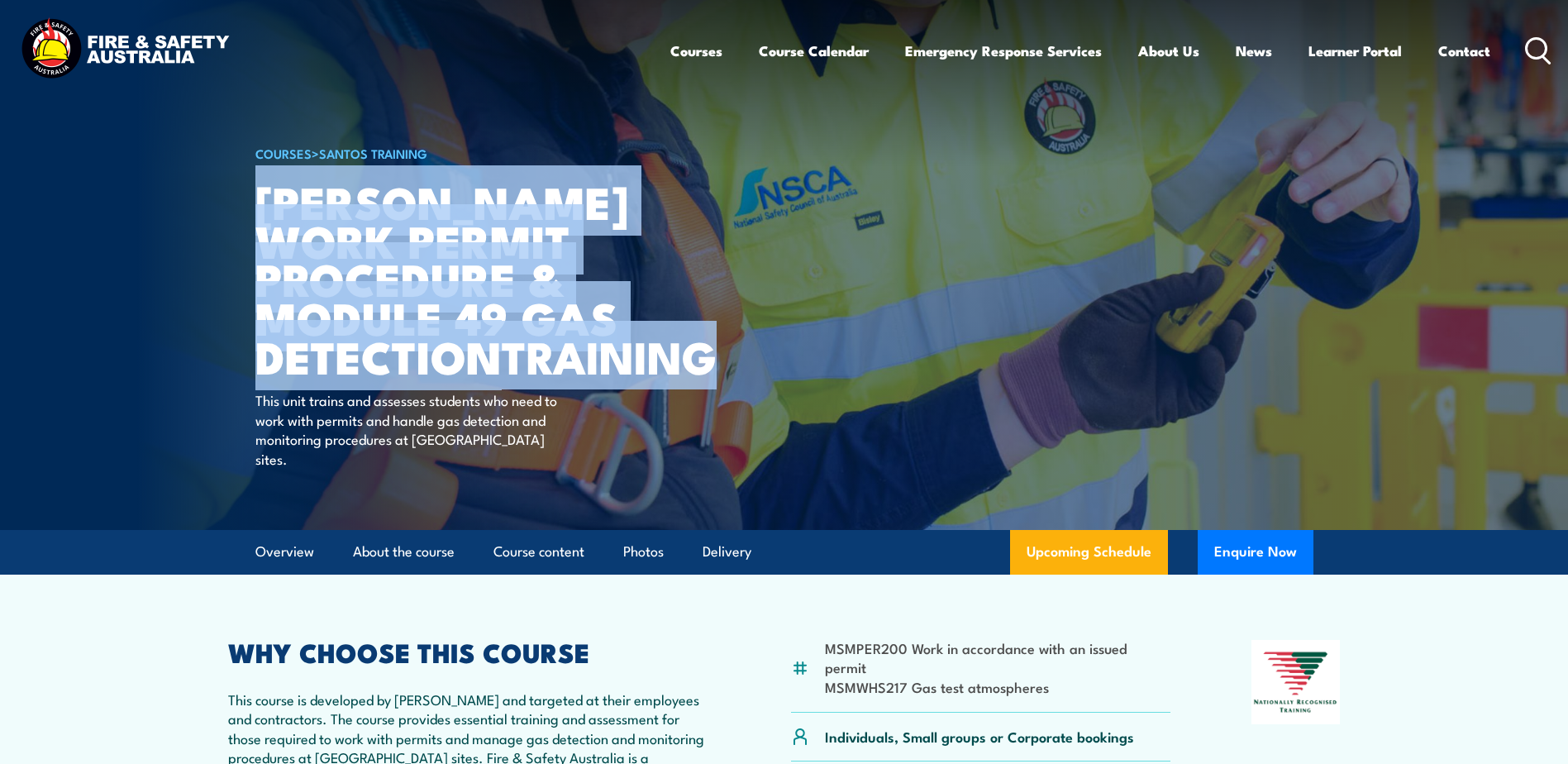
drag, startPoint x: 255, startPoint y: 202, endPoint x: 623, endPoint y: 398, distance: 416.9
click at [623, 375] on h1 "Santos Work Permit Procedure & Module 49 Gas Detection TRAINING" at bounding box center [459, 279] width 409 height 193
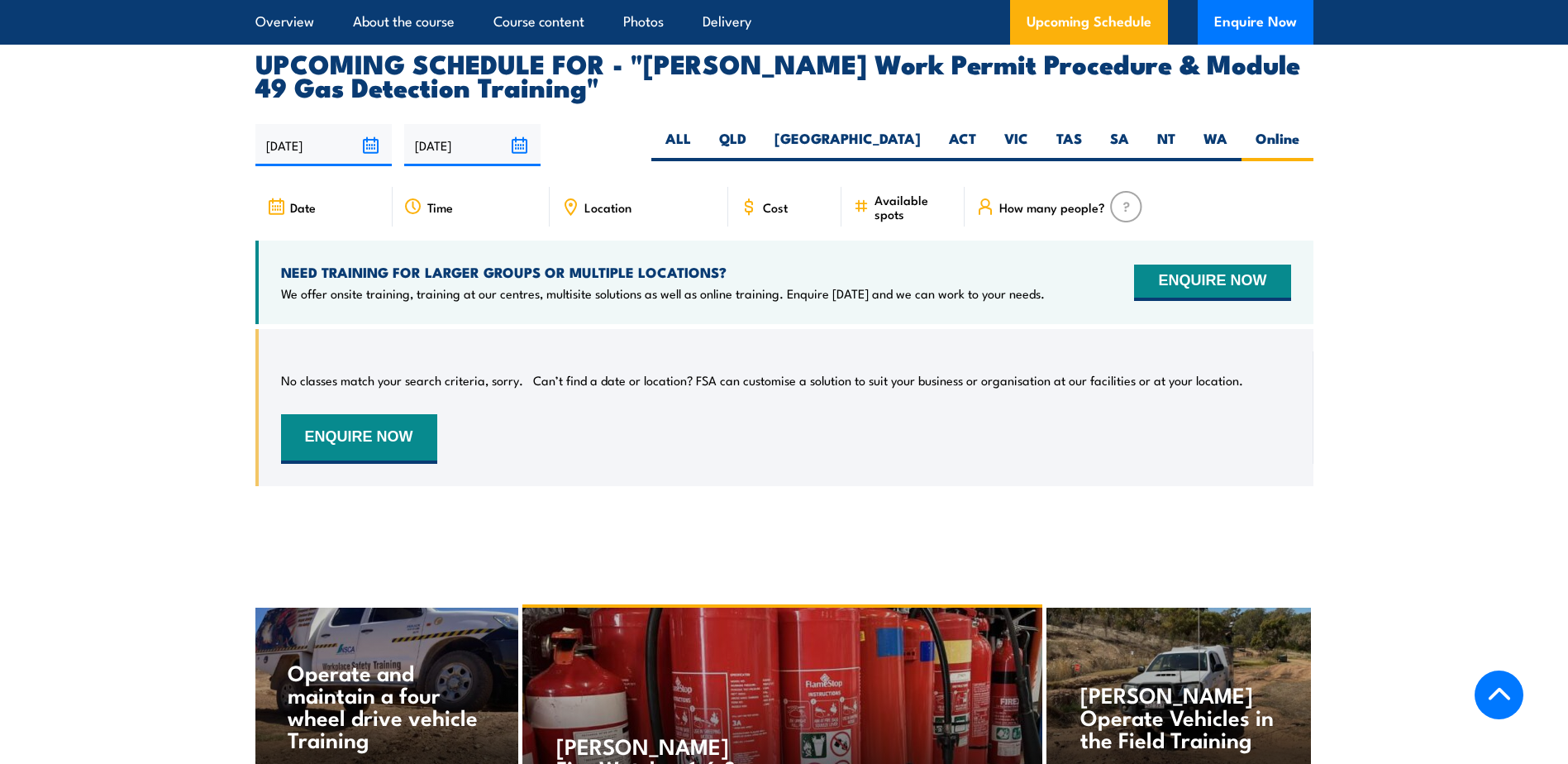
scroll to position [2481, 0]
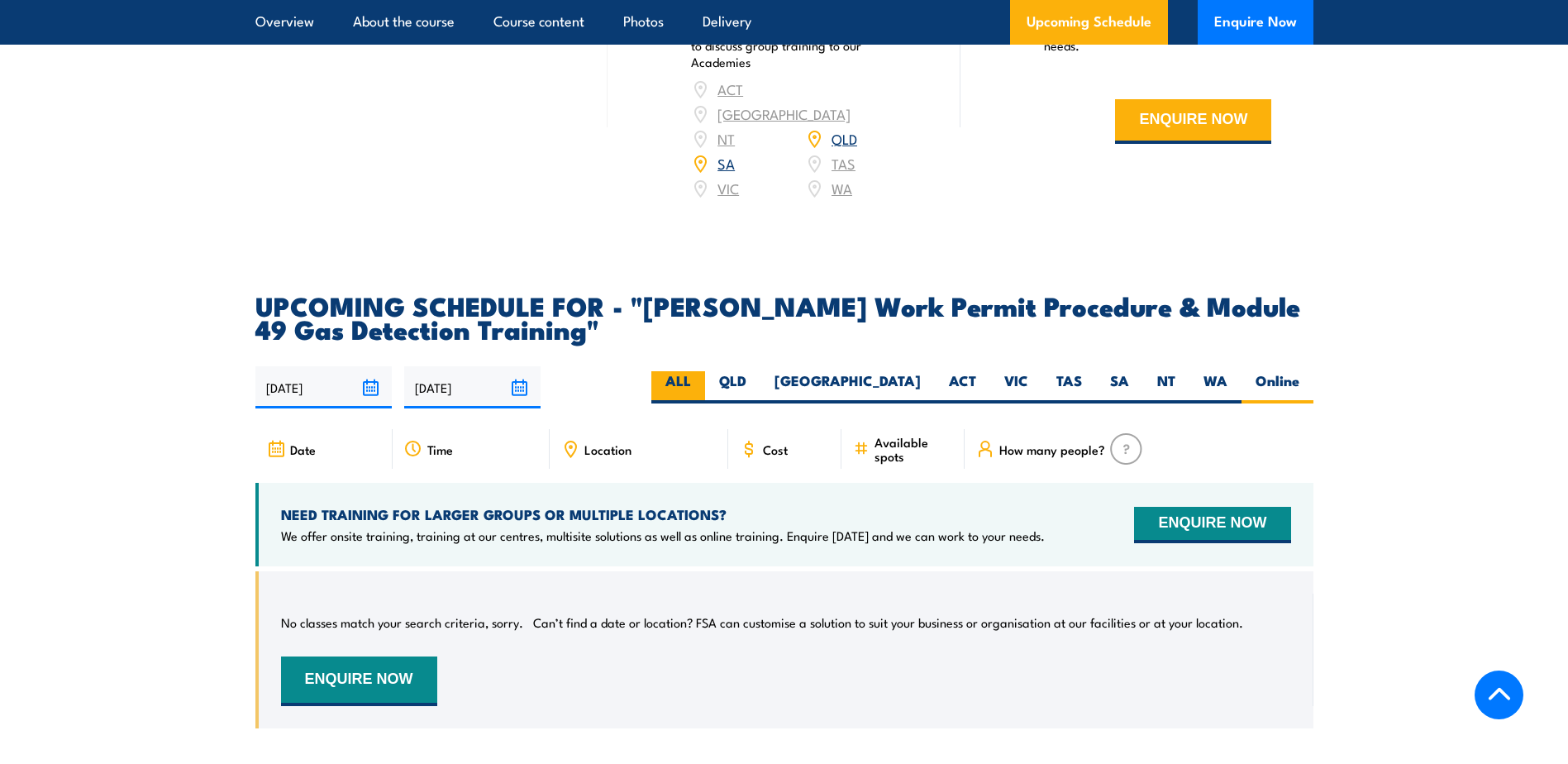
click at [705, 372] on label "ALL" at bounding box center [678, 387] width 53 height 32
click at [702, 372] on input "ALL" at bounding box center [697, 377] width 10 height 10
radio input "true"
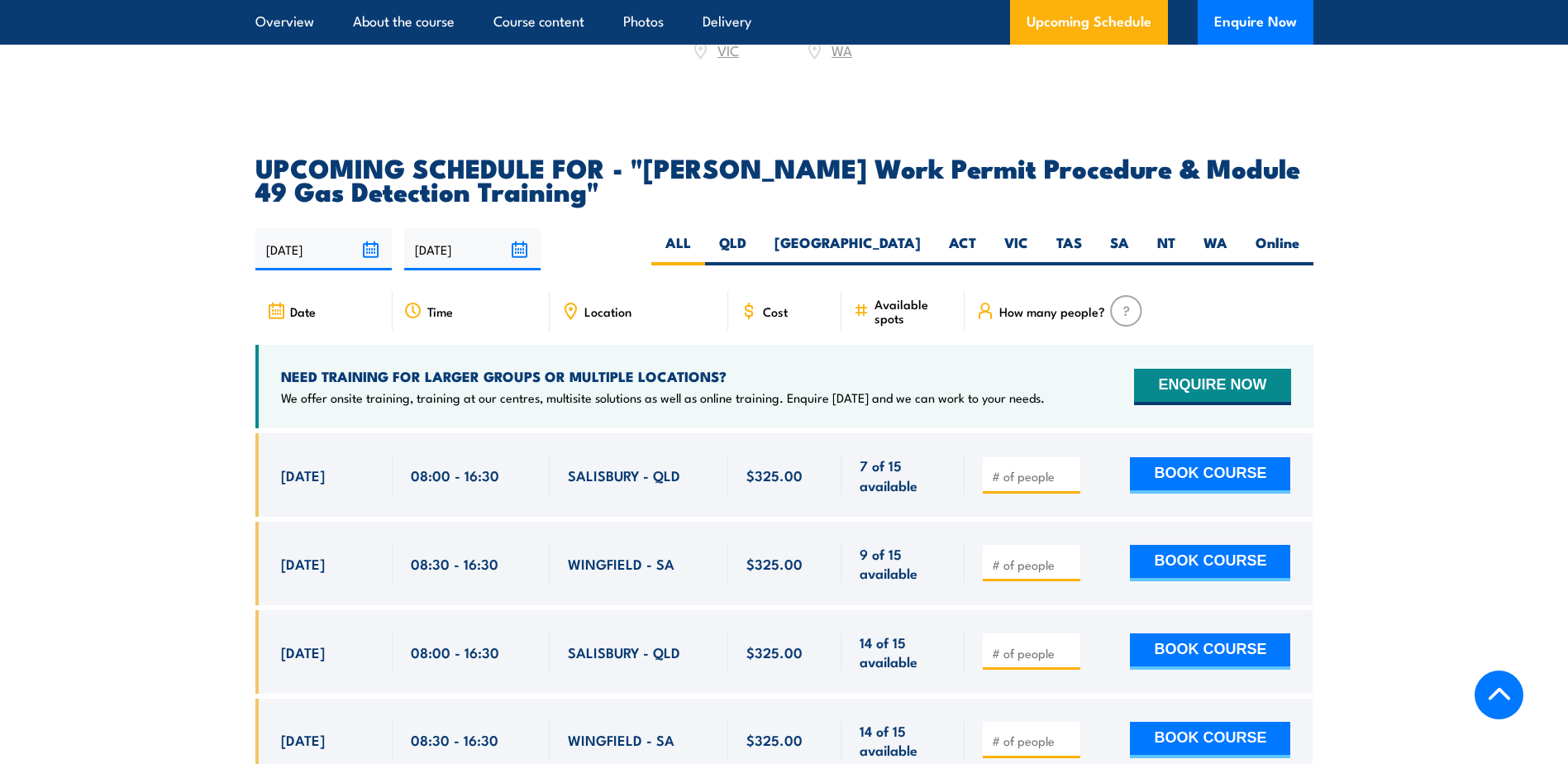
scroll to position [2731, 0]
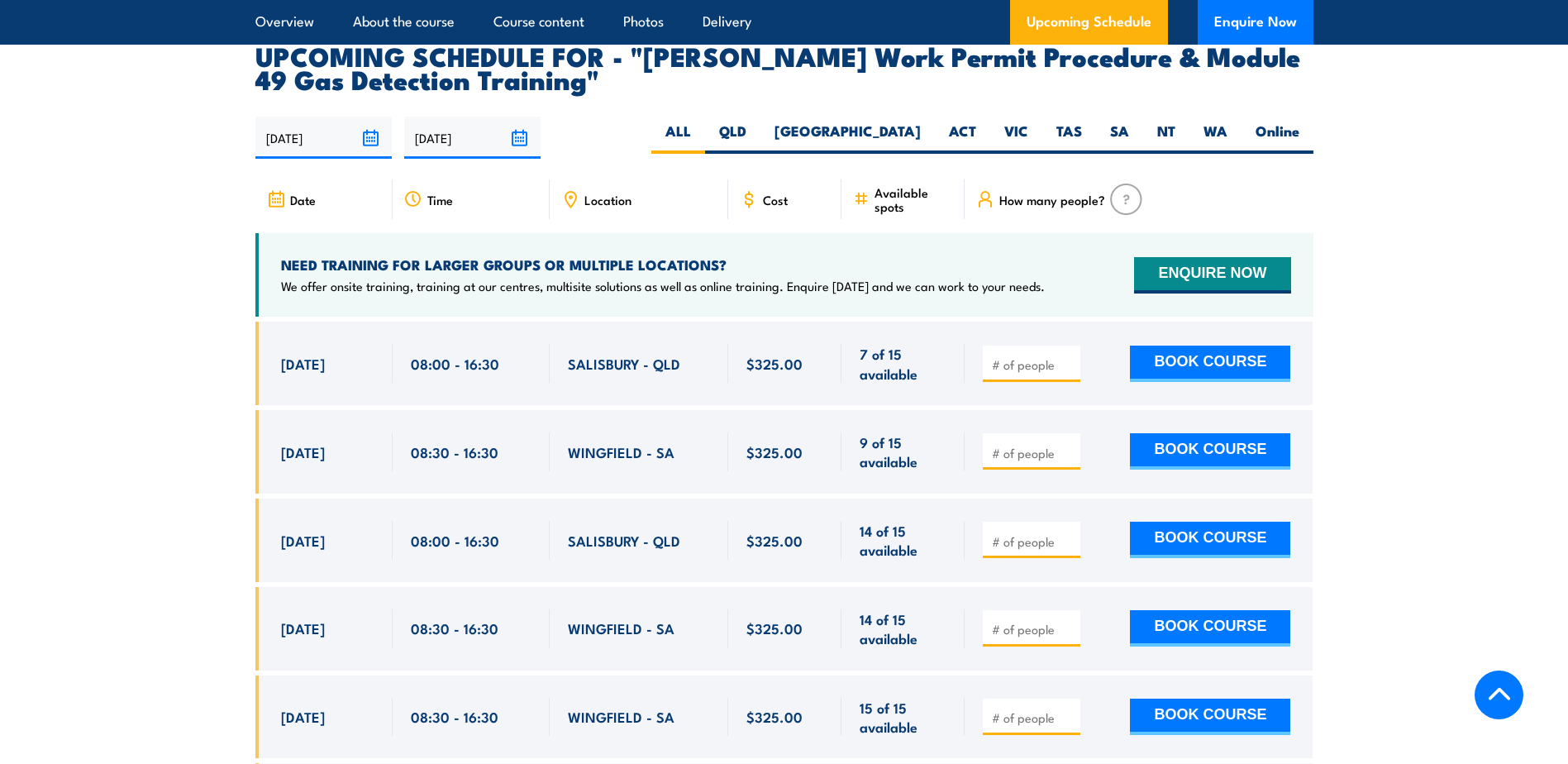
drag, startPoint x: 279, startPoint y: 405, endPoint x: 732, endPoint y: 437, distance: 454.1
click at [732, 437] on div "[DATE] 08:30 - 08:30" at bounding box center [784, 452] width 1059 height 84
drag, startPoint x: 732, startPoint y: 437, endPoint x: 670, endPoint y: 413, distance: 66.5
click at [665, 442] on span "WINGFIELD - SA" at bounding box center [622, 452] width 107 height 19
drag, startPoint x: 675, startPoint y: 412, endPoint x: 277, endPoint y: 408, distance: 398.0
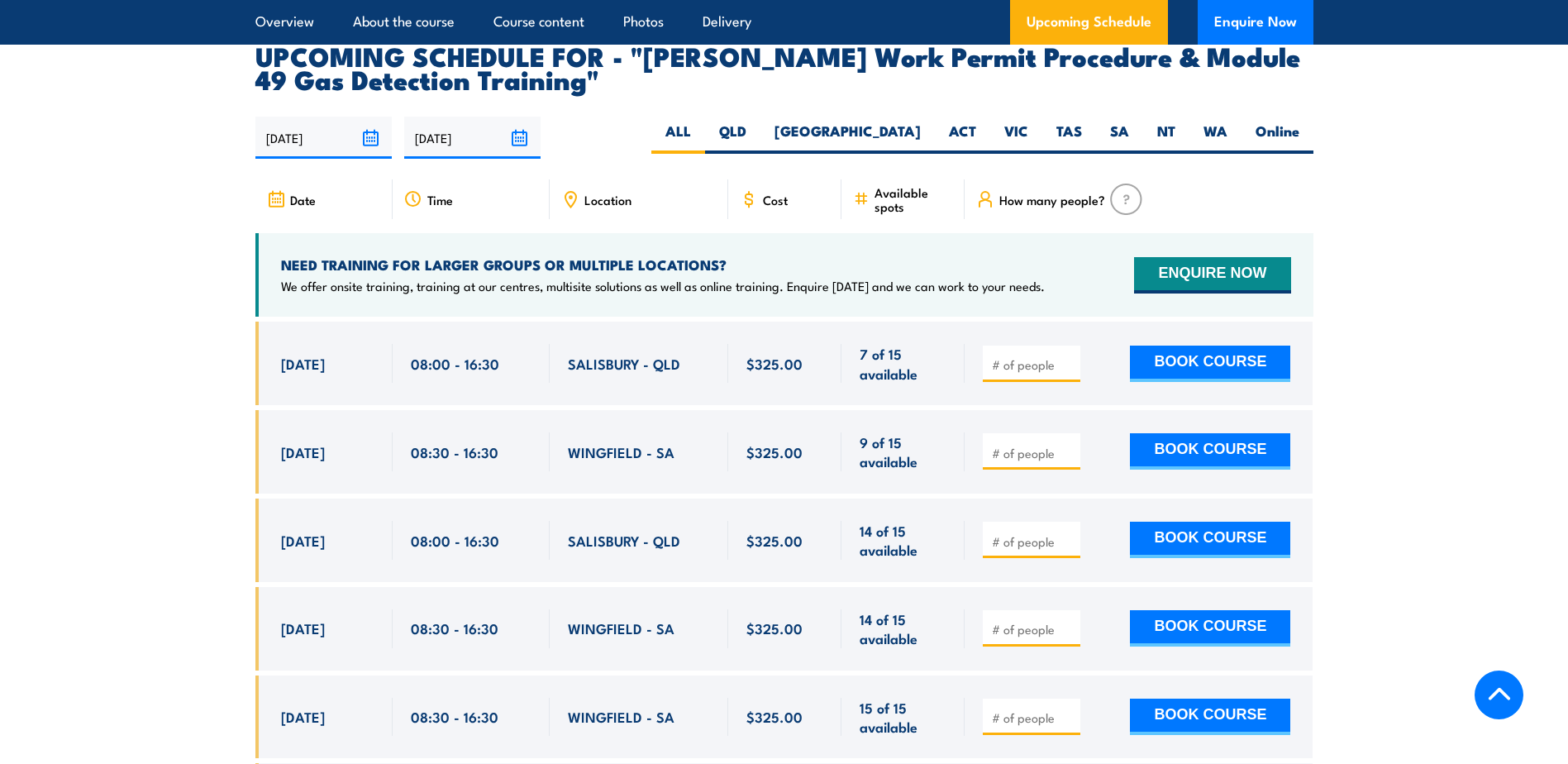
click at [277, 410] on div "[DATE] 08:30 - 08:30" at bounding box center [784, 452] width 1059 height 84
